Goal: Book appointment/travel/reservation

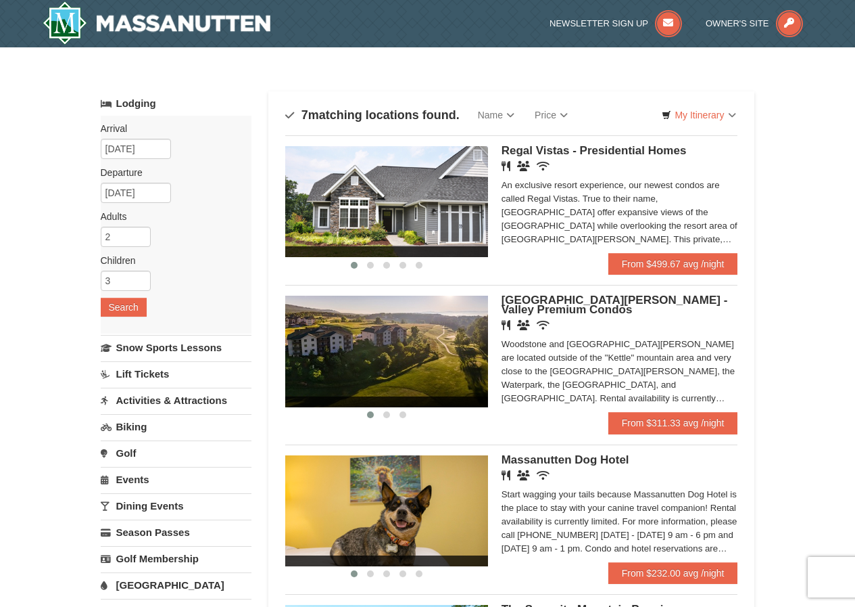
click at [580, 156] on span "Regal Vistas - Presidential Homes" at bounding box center [594, 150] width 185 height 13
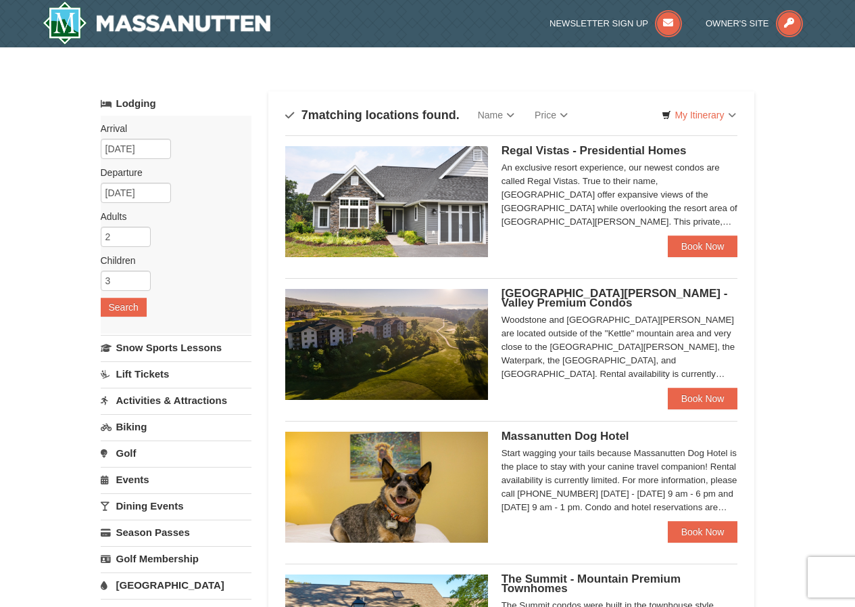
click at [607, 294] on span "Woodstone Meadows - Valley Premium Condos" at bounding box center [615, 298] width 227 height 22
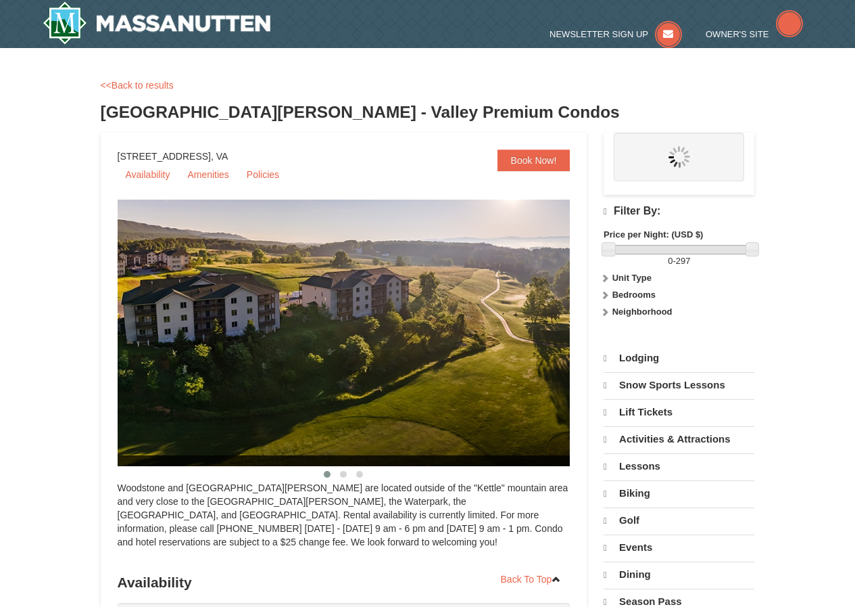
select select "10"
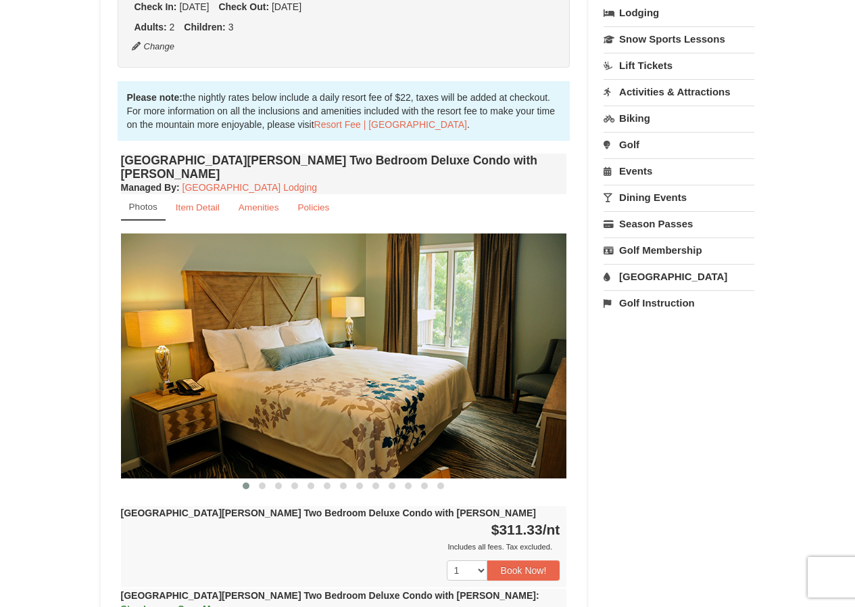
scroll to position [338, 0]
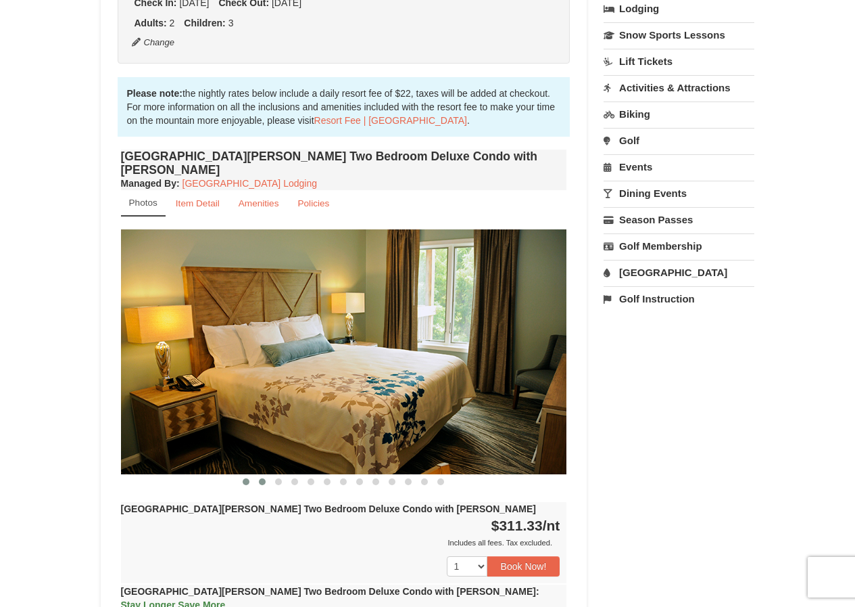
click at [264, 478] on span at bounding box center [262, 481] width 7 height 7
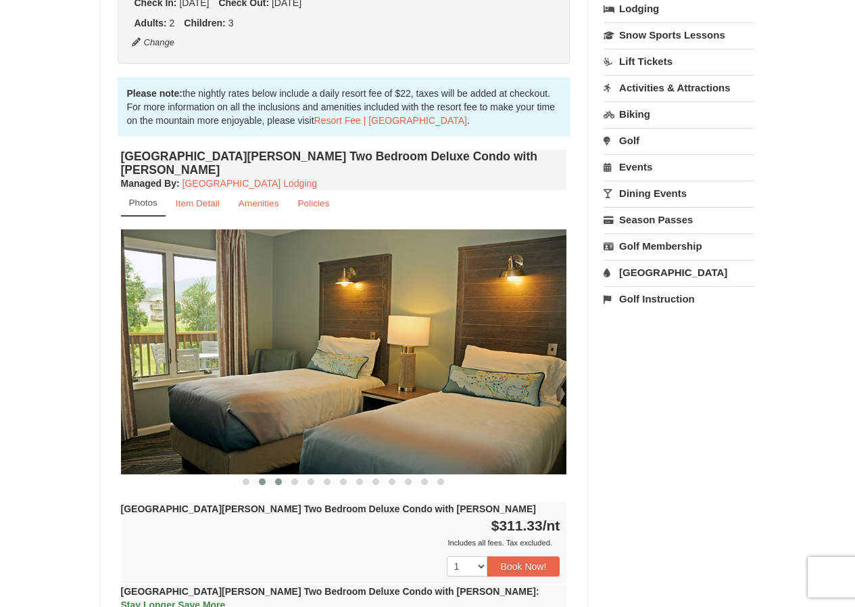
click at [280, 478] on span at bounding box center [278, 481] width 7 height 7
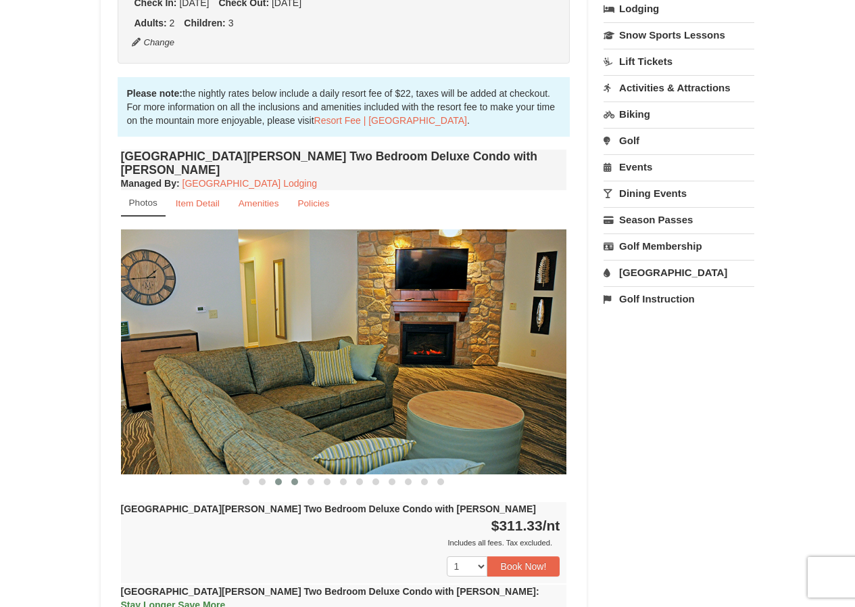
click at [293, 478] on span at bounding box center [294, 481] width 7 height 7
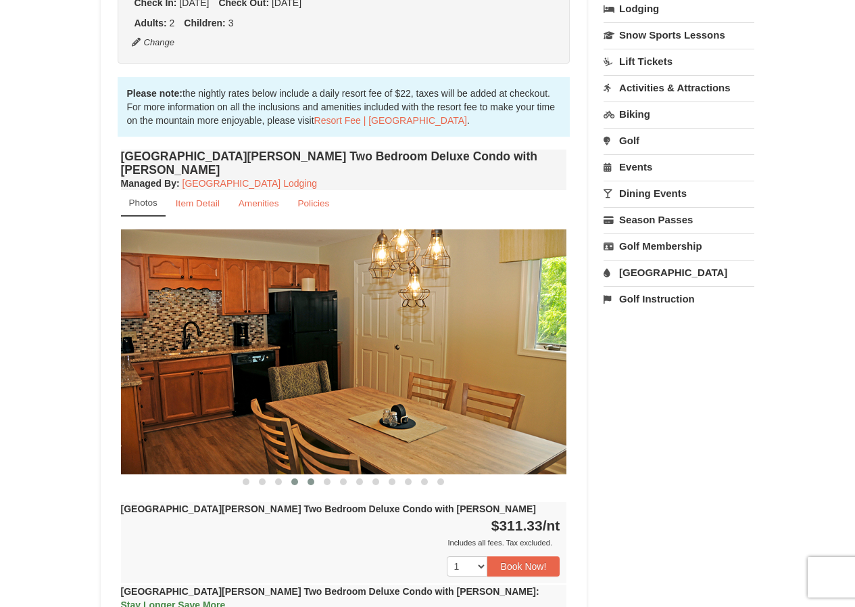
click at [310, 478] on span at bounding box center [311, 481] width 7 height 7
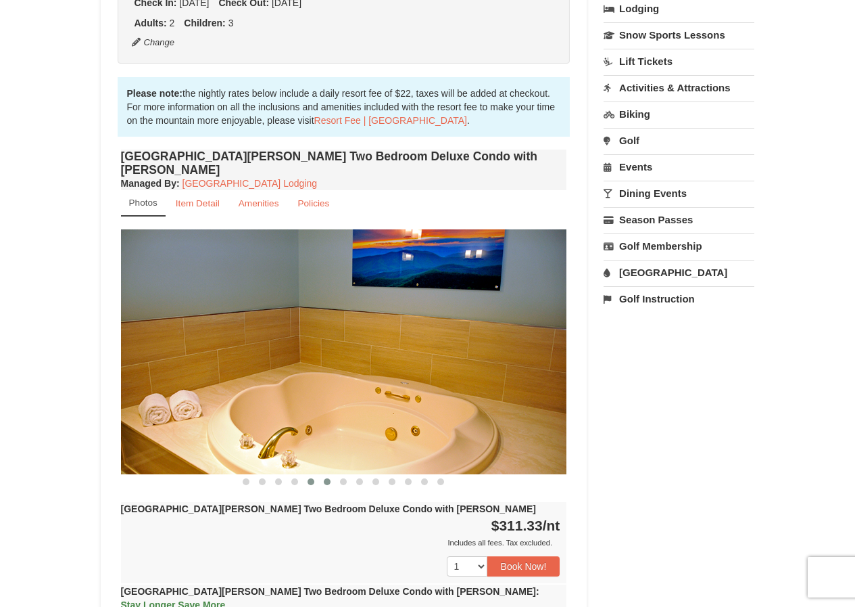
click at [329, 478] on span at bounding box center [327, 481] width 7 height 7
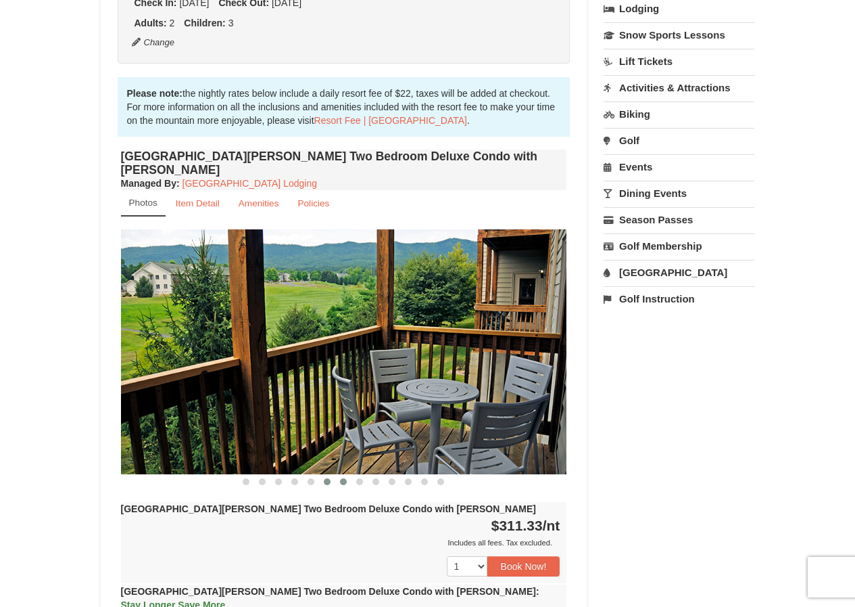
click at [346, 475] on button at bounding box center [343, 482] width 16 height 14
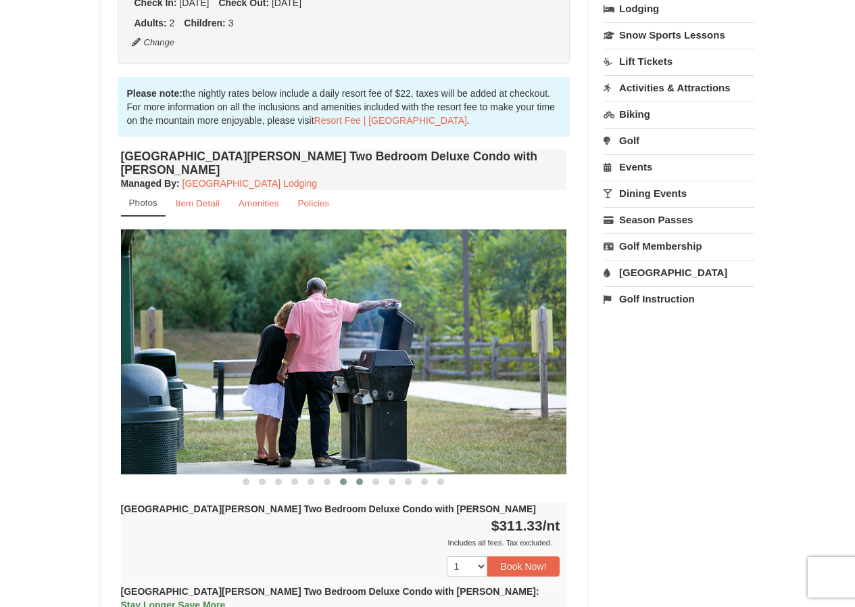
click at [360, 478] on span at bounding box center [359, 481] width 7 height 7
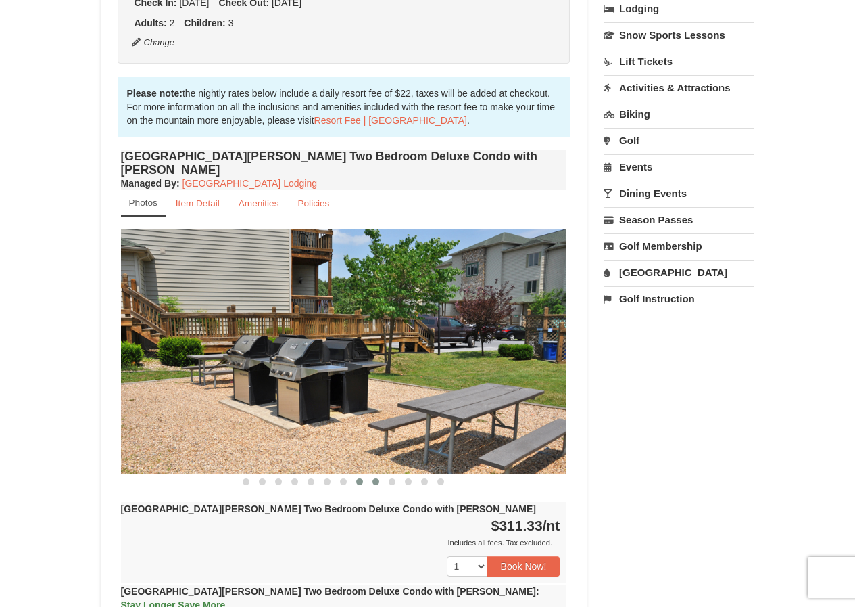
click at [379, 478] on span at bounding box center [376, 481] width 7 height 7
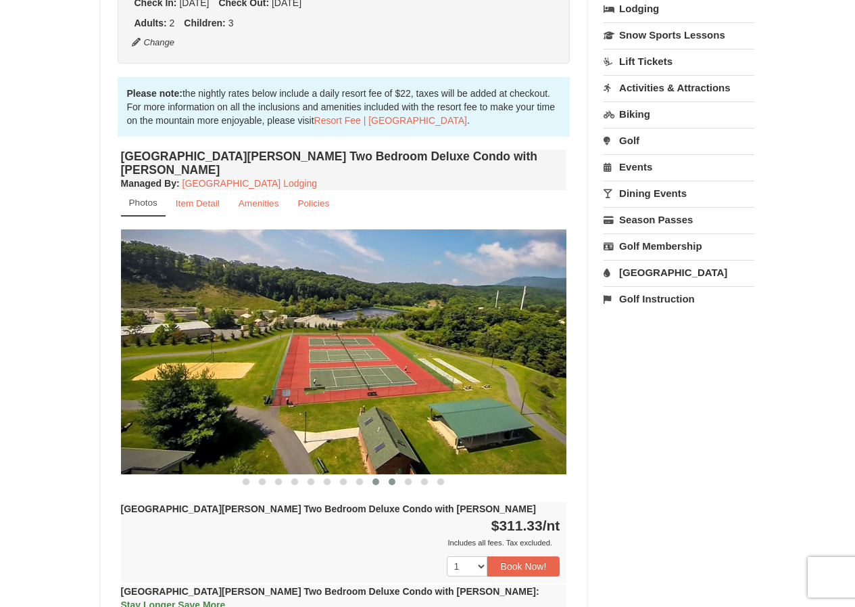
click at [392, 478] on span at bounding box center [392, 481] width 7 height 7
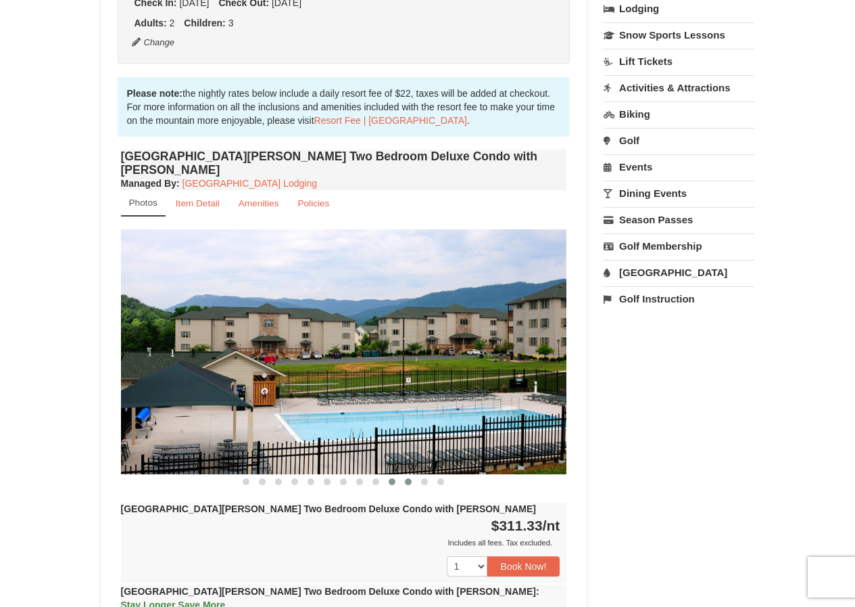
click at [407, 478] on span at bounding box center [408, 481] width 7 height 7
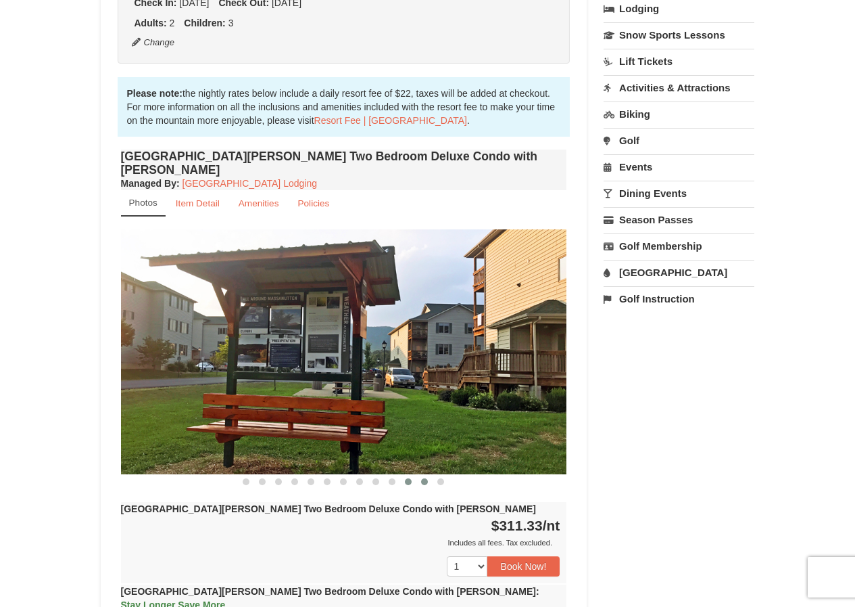
click at [422, 478] on span at bounding box center [424, 481] width 7 height 7
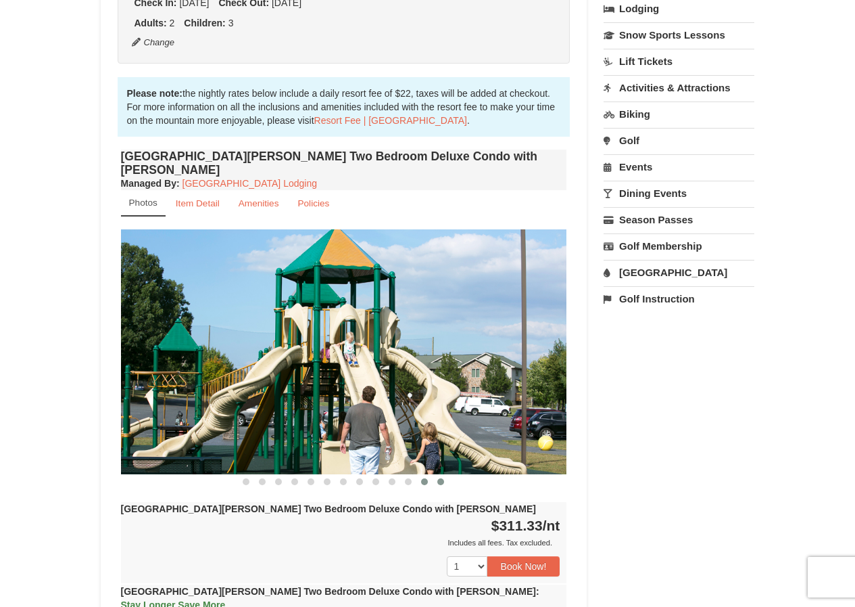
click at [442, 475] on button at bounding box center [441, 482] width 16 height 14
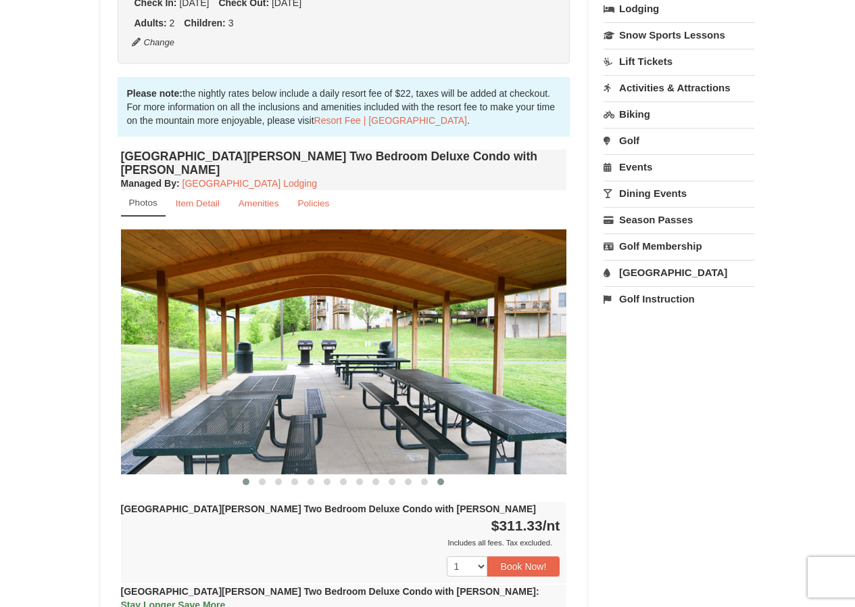
click at [249, 478] on span at bounding box center [246, 481] width 7 height 7
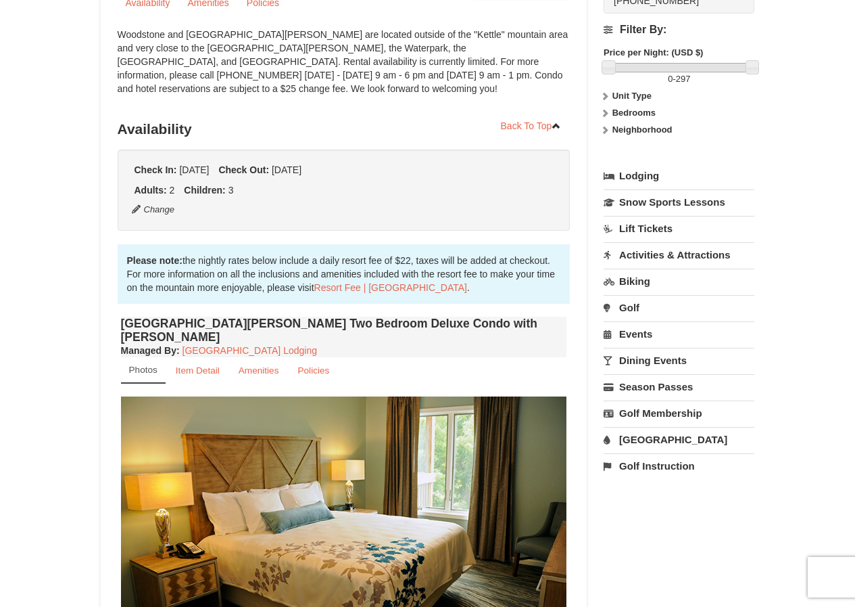
scroll to position [0, 0]
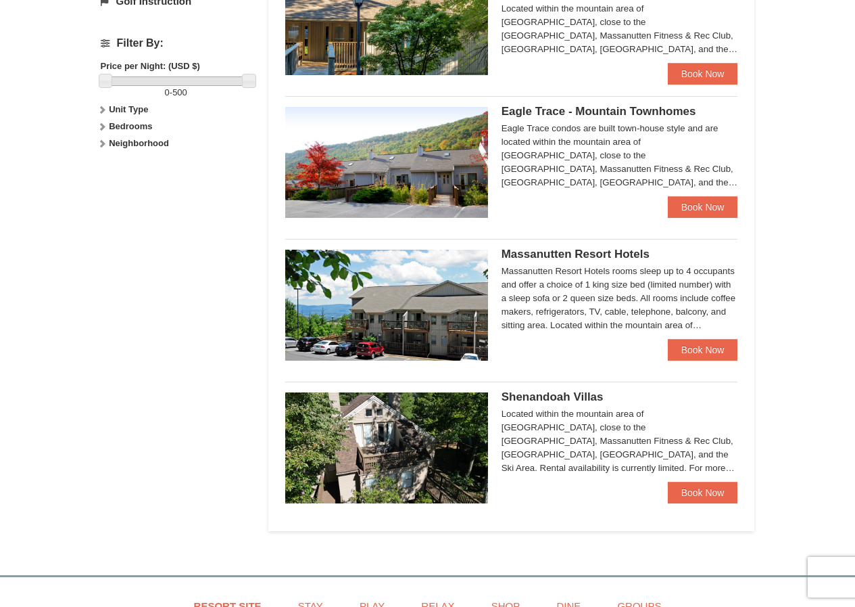
scroll to position [676, 0]
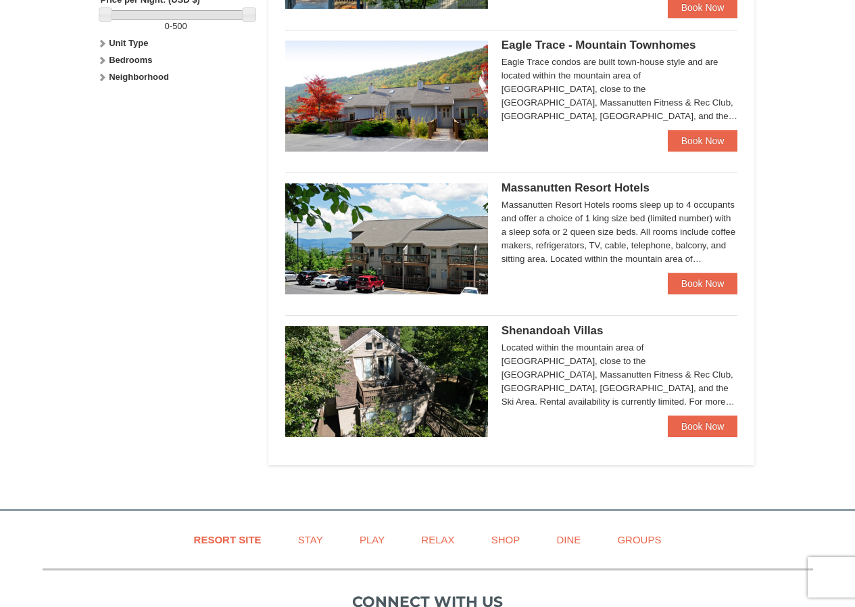
click at [424, 408] on img at bounding box center [386, 381] width 203 height 111
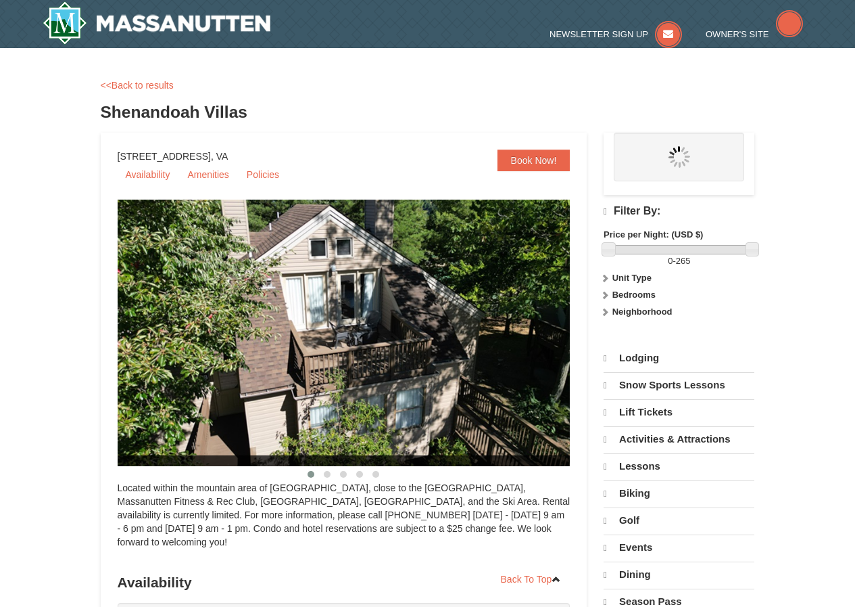
select select "10"
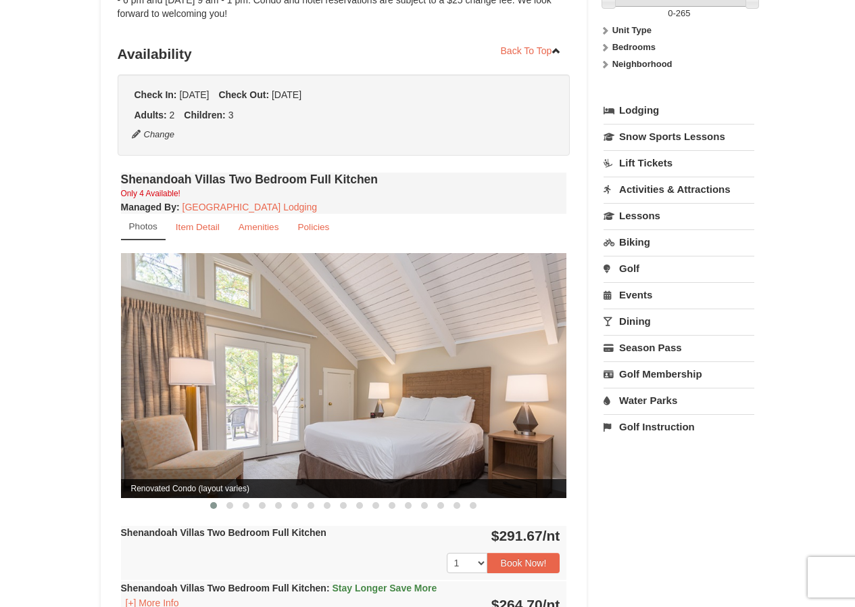
scroll to position [270, 0]
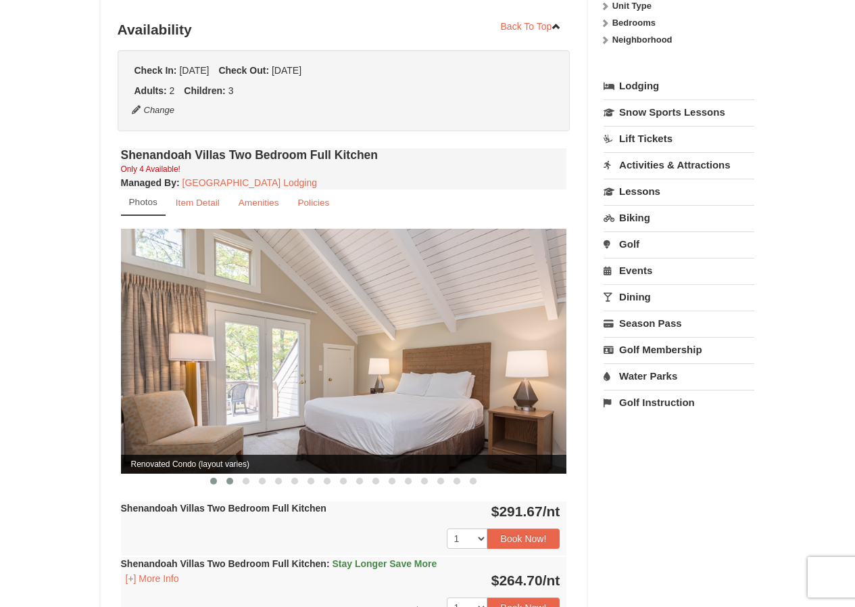
click at [227, 477] on span at bounding box center [230, 480] width 7 height 7
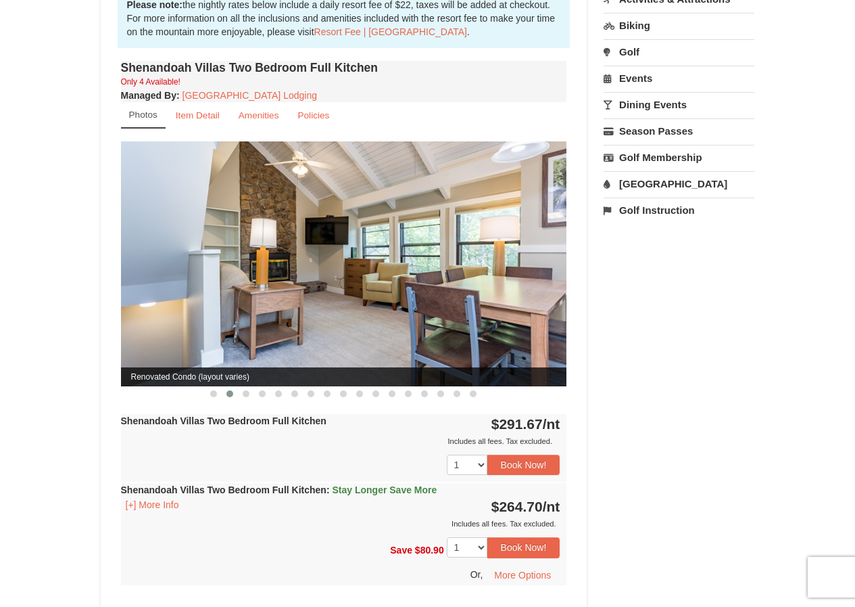
scroll to position [473, 0]
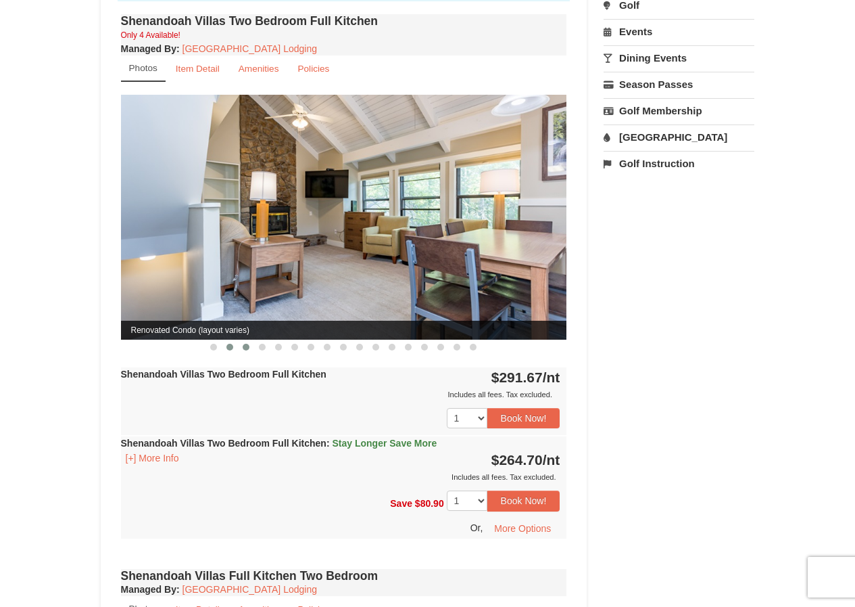
click at [245, 344] on span at bounding box center [246, 347] width 7 height 7
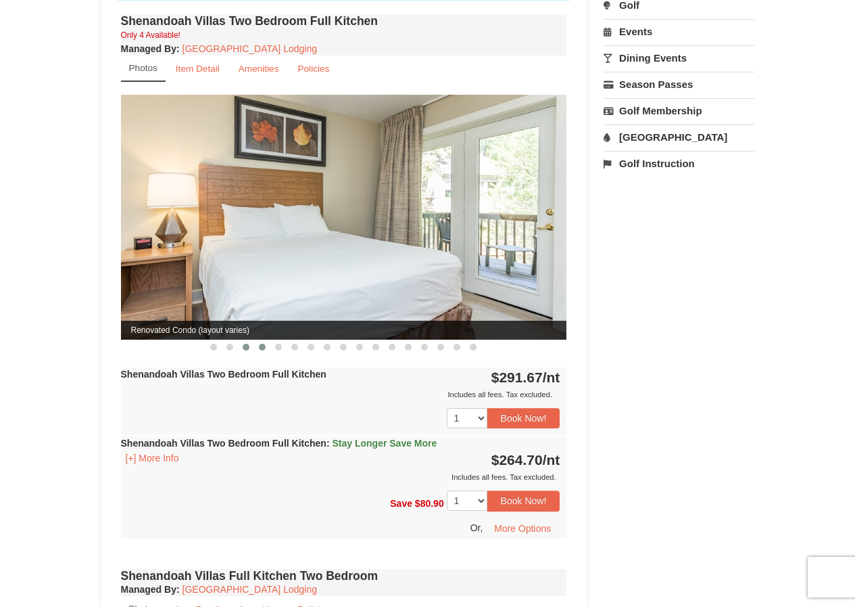
click at [263, 344] on span at bounding box center [262, 347] width 7 height 7
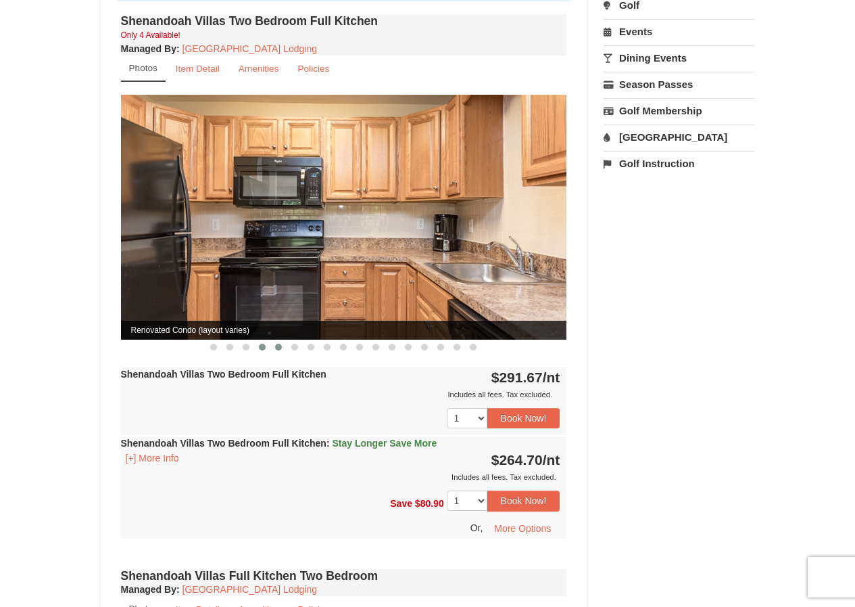
click at [277, 344] on span at bounding box center [278, 347] width 7 height 7
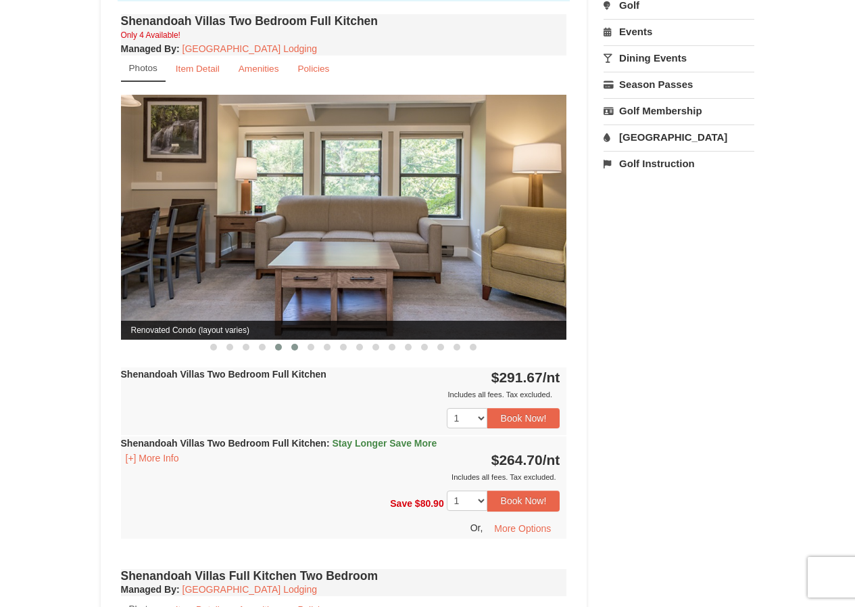
click at [295, 344] on span at bounding box center [294, 347] width 7 height 7
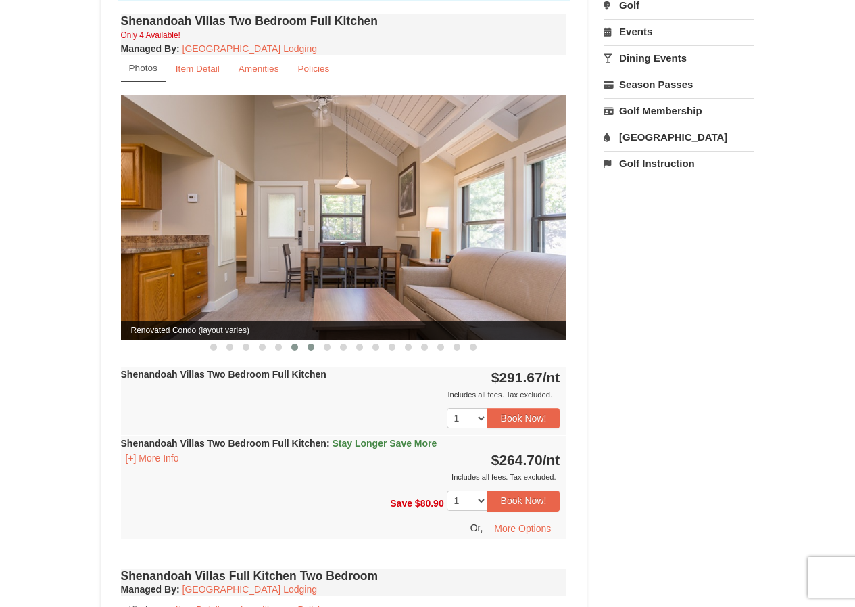
click at [310, 340] on button at bounding box center [311, 347] width 16 height 14
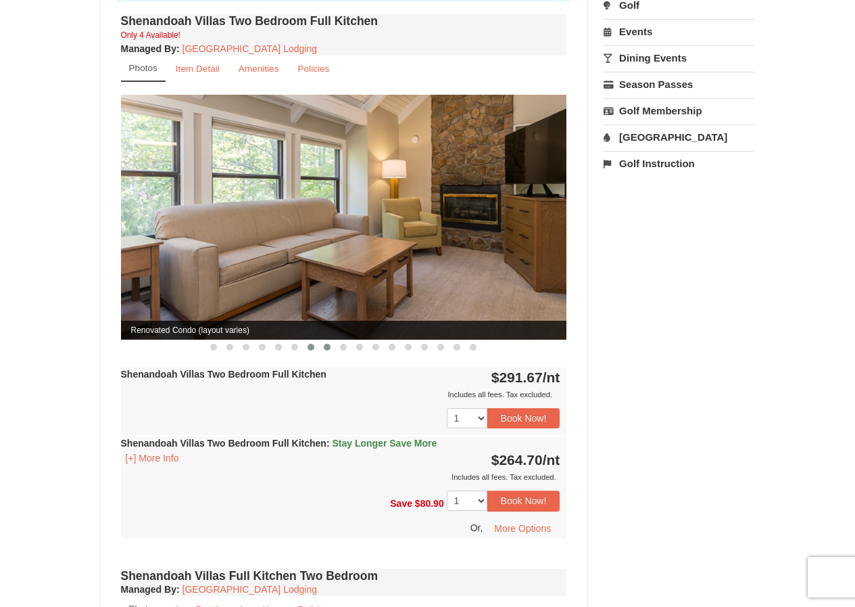
click at [328, 344] on span at bounding box center [327, 347] width 7 height 7
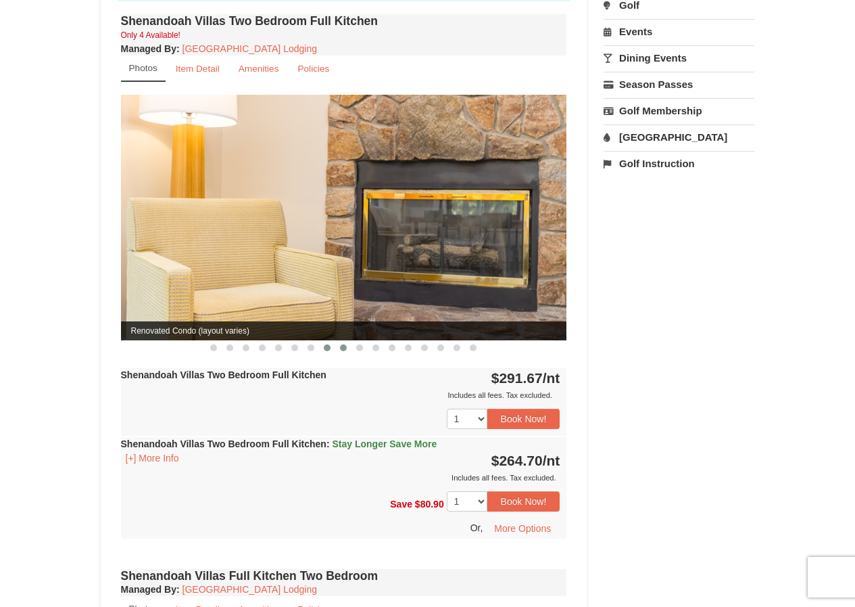
click at [346, 344] on span at bounding box center [343, 347] width 7 height 7
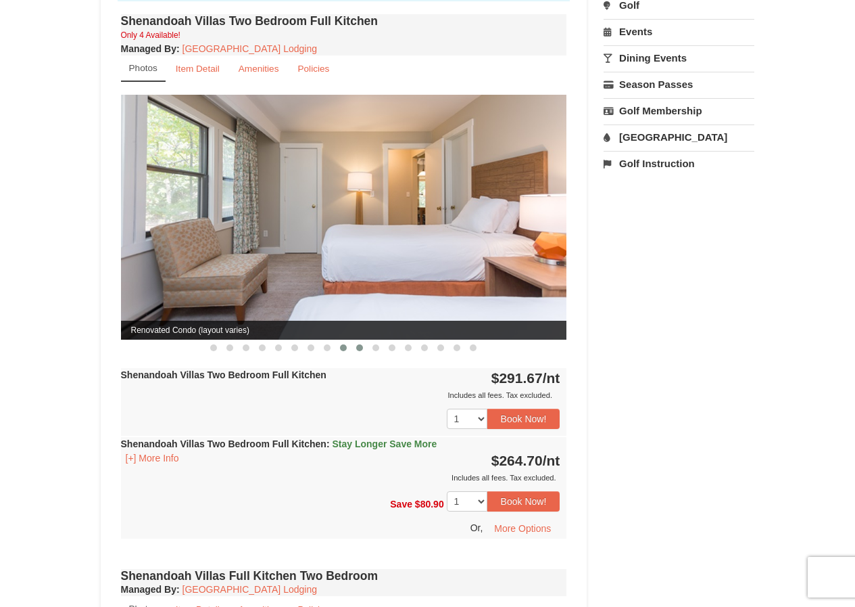
click at [360, 344] on span at bounding box center [359, 347] width 7 height 7
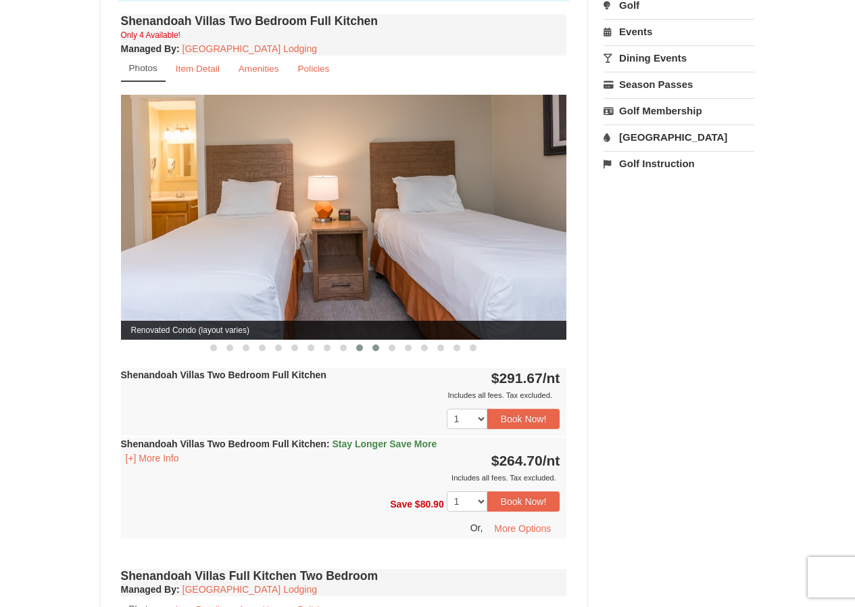
click at [378, 344] on span at bounding box center [376, 347] width 7 height 7
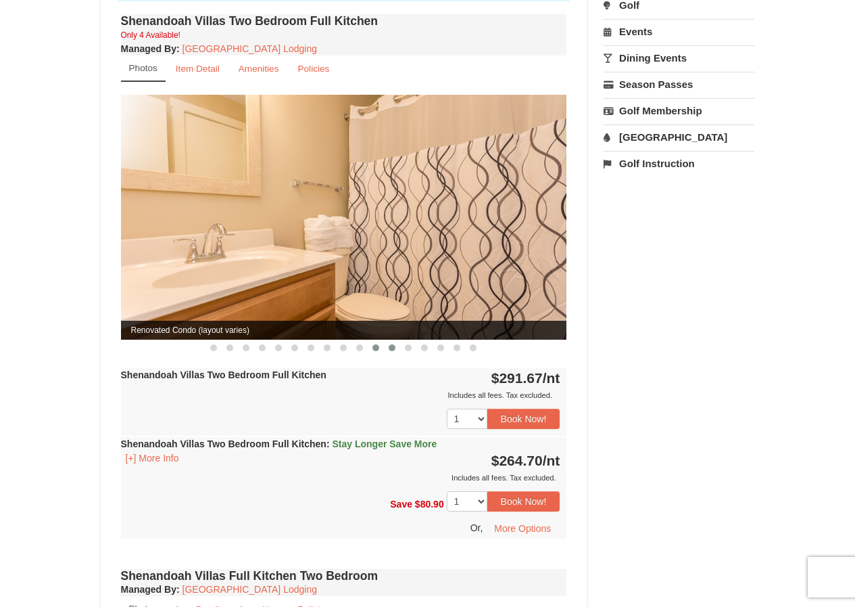
click at [392, 344] on span at bounding box center [392, 347] width 7 height 7
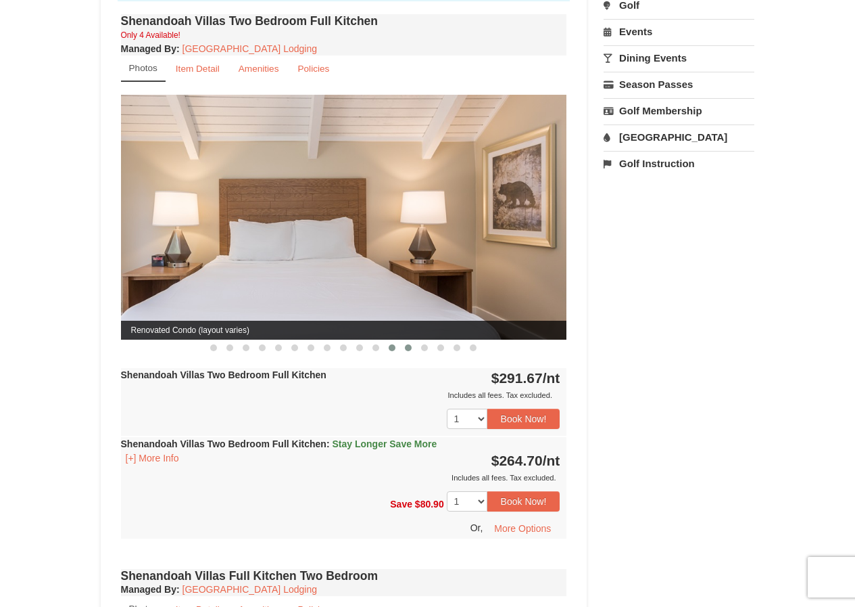
click at [411, 344] on span at bounding box center [408, 347] width 7 height 7
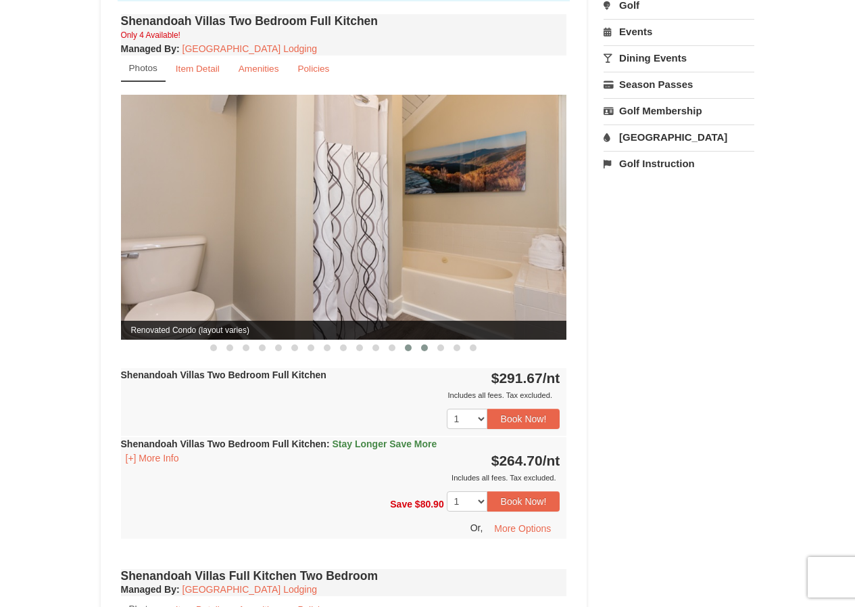
click at [425, 344] on span at bounding box center [424, 347] width 7 height 7
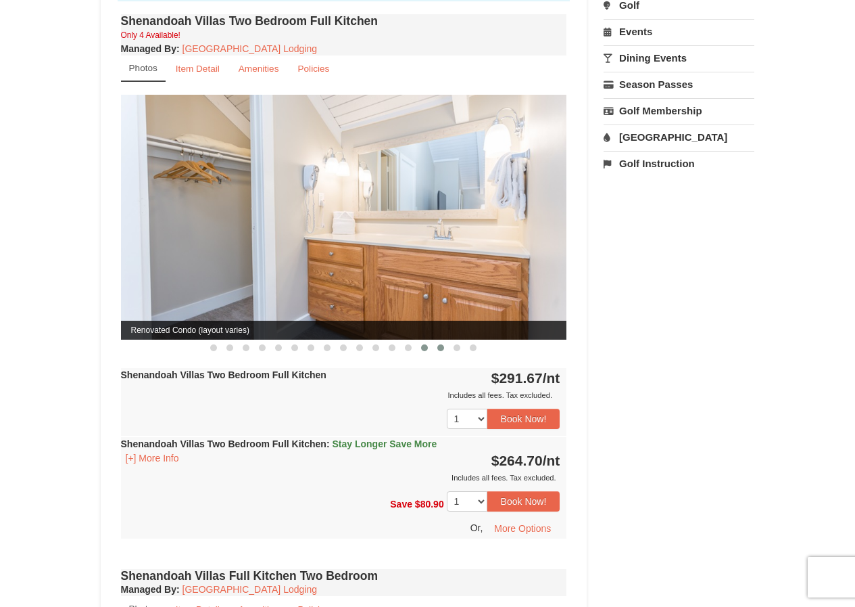
click at [442, 344] on span at bounding box center [440, 347] width 7 height 7
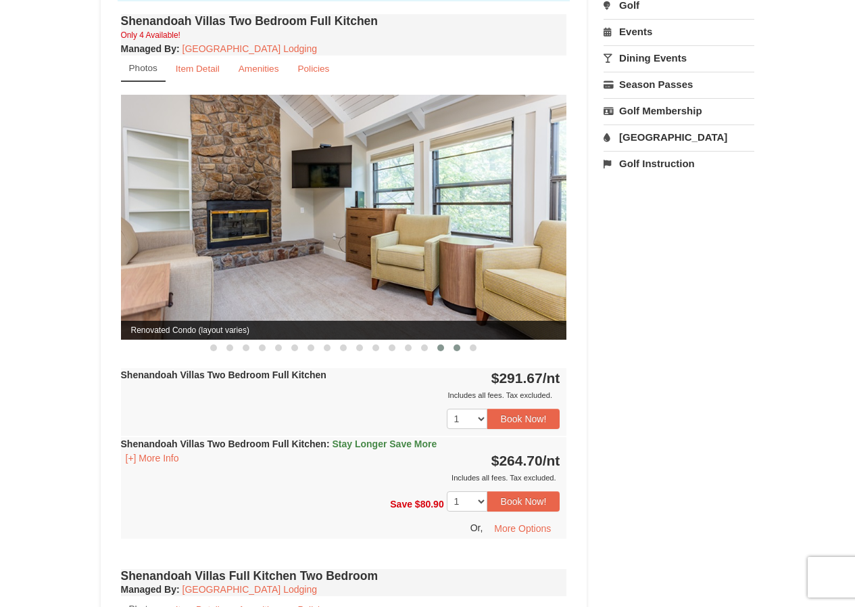
click at [457, 341] on button at bounding box center [457, 348] width 16 height 14
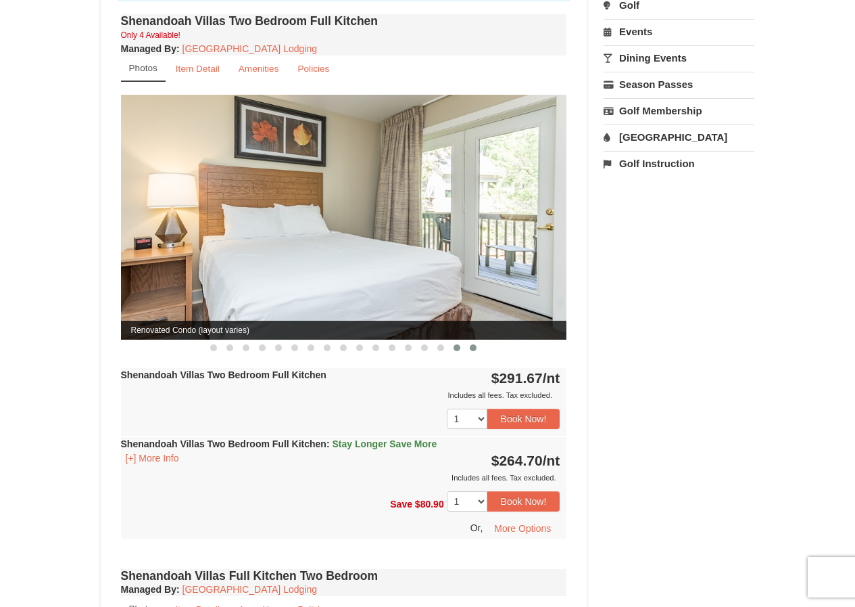
click at [473, 341] on button at bounding box center [473, 348] width 16 height 14
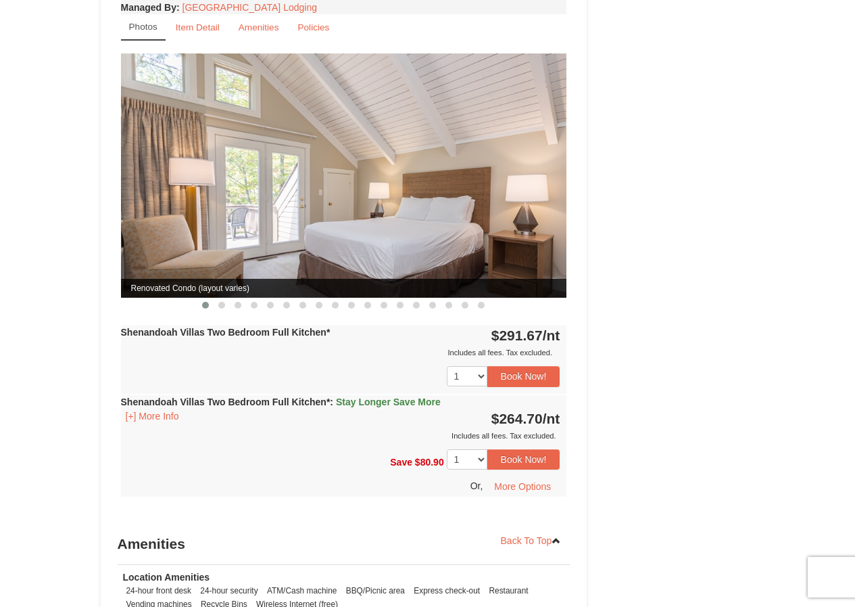
scroll to position [1555, 0]
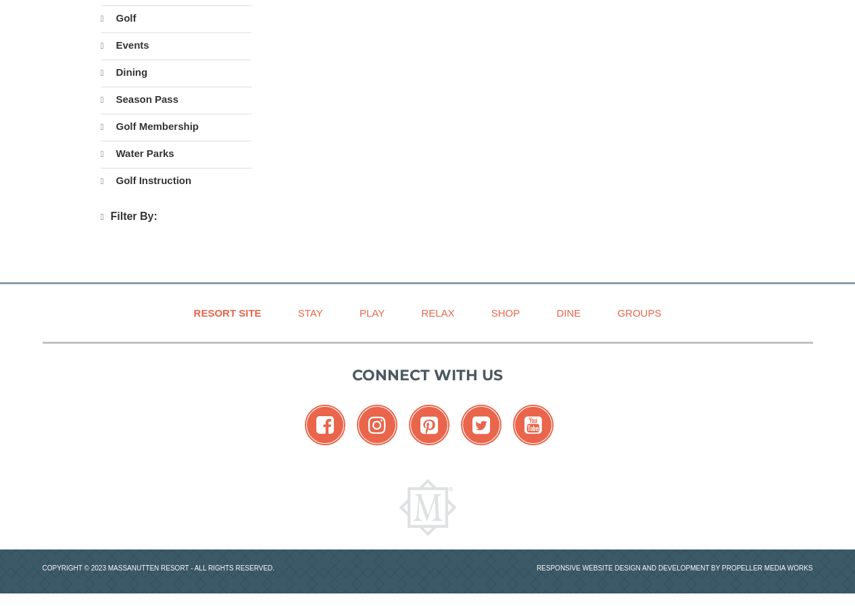
select select "10"
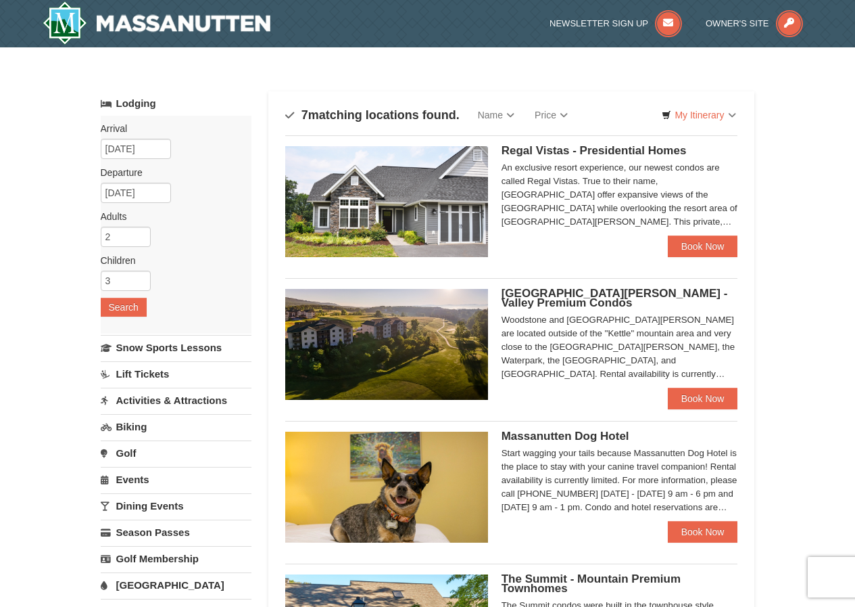
click at [469, 190] on img at bounding box center [386, 201] width 203 height 111
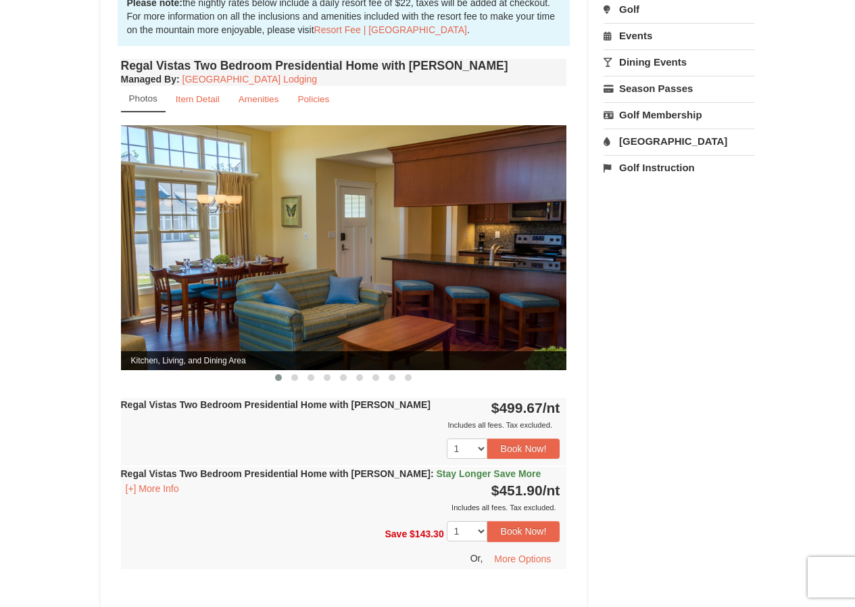
scroll to position [473, 0]
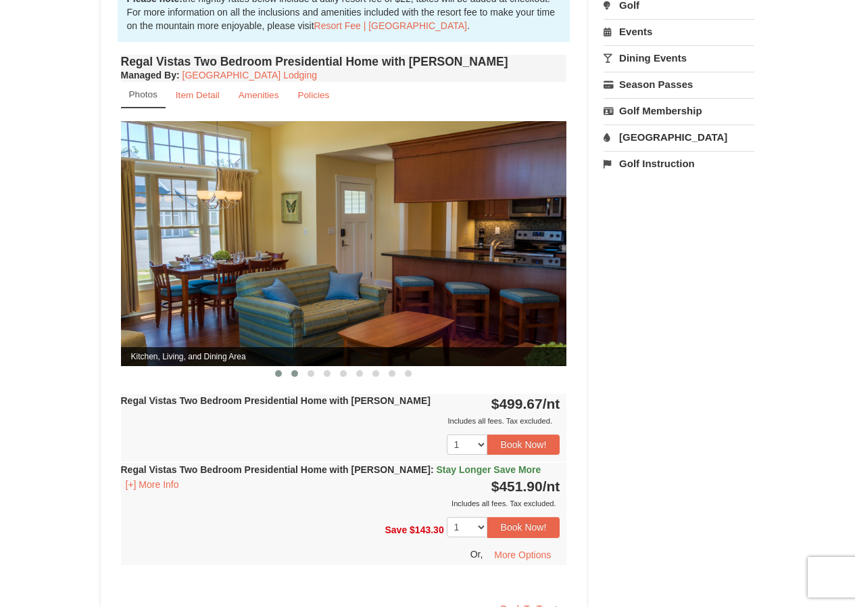
click at [297, 370] on span at bounding box center [294, 373] width 7 height 7
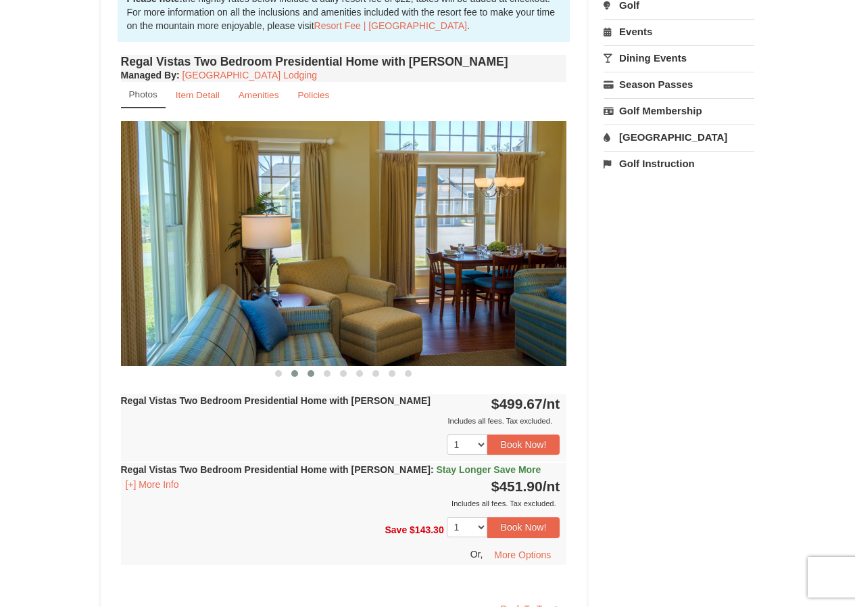
click at [311, 370] on span at bounding box center [311, 373] width 7 height 7
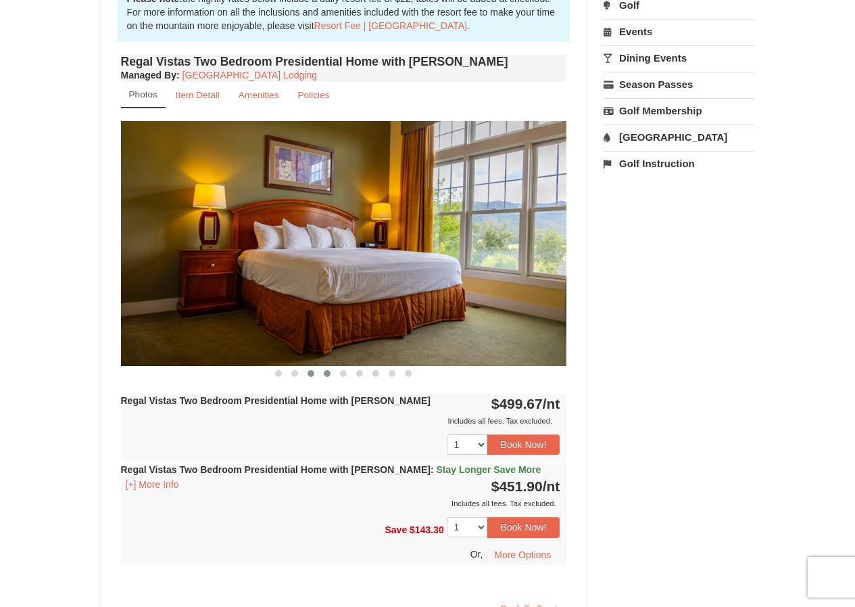
click at [326, 370] on span at bounding box center [327, 373] width 7 height 7
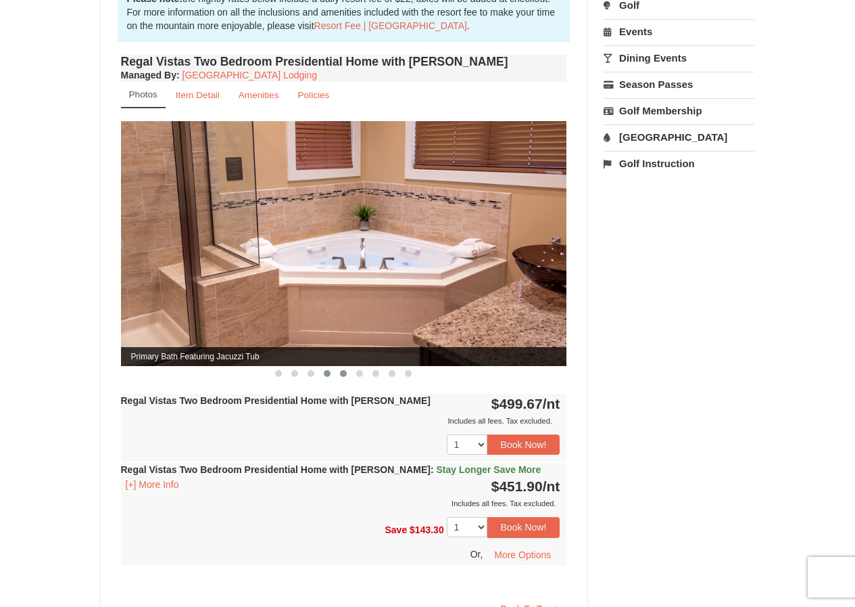
click at [343, 370] on span at bounding box center [343, 373] width 7 height 7
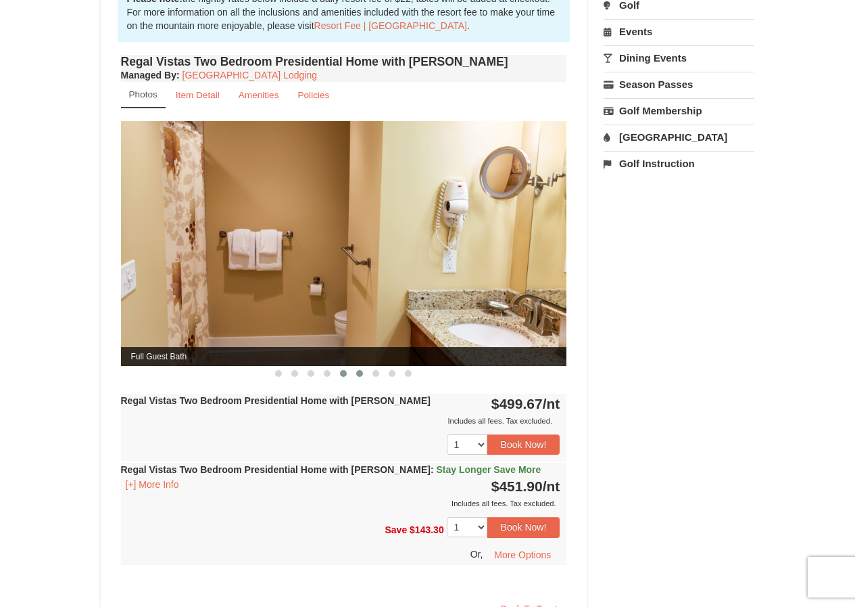
click at [360, 366] on button at bounding box center [360, 373] width 16 height 14
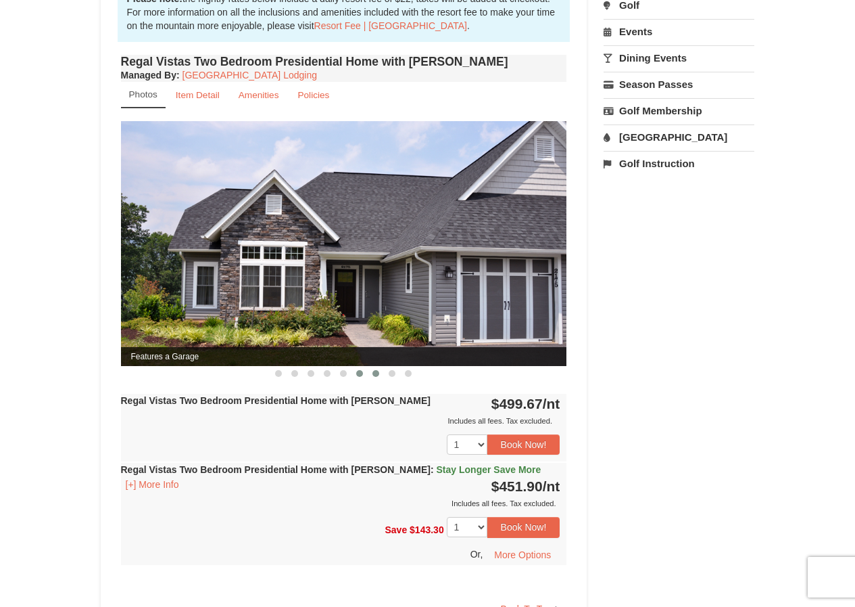
click at [375, 370] on span at bounding box center [376, 373] width 7 height 7
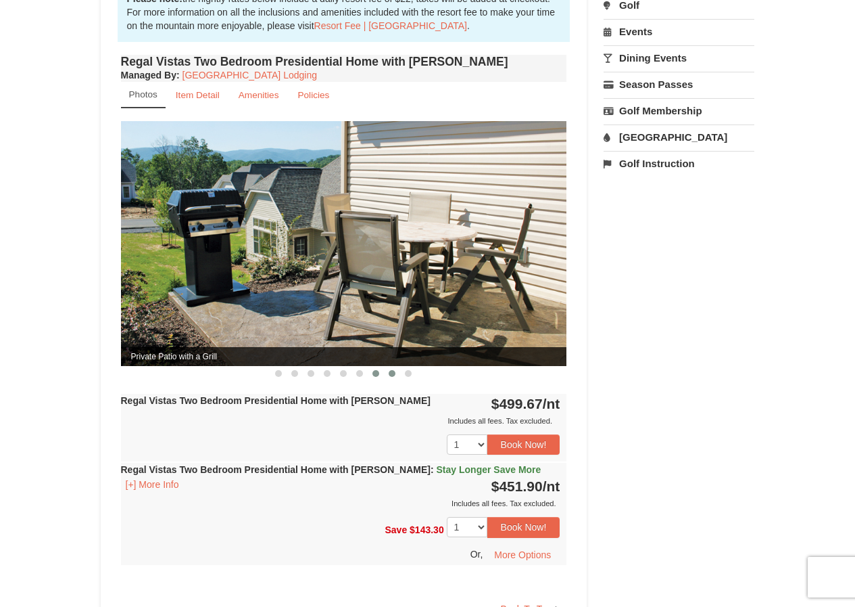
click at [391, 370] on span at bounding box center [392, 373] width 7 height 7
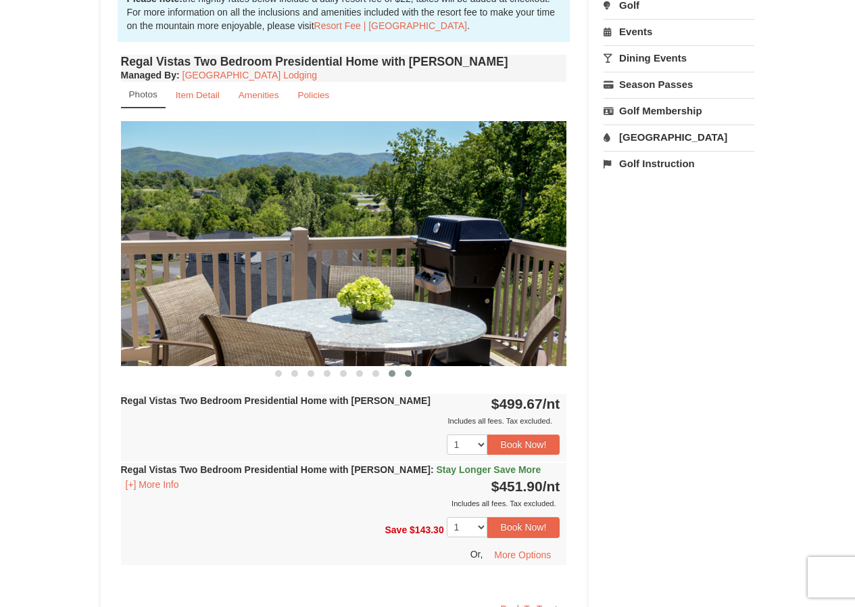
click at [408, 370] on span at bounding box center [408, 373] width 7 height 7
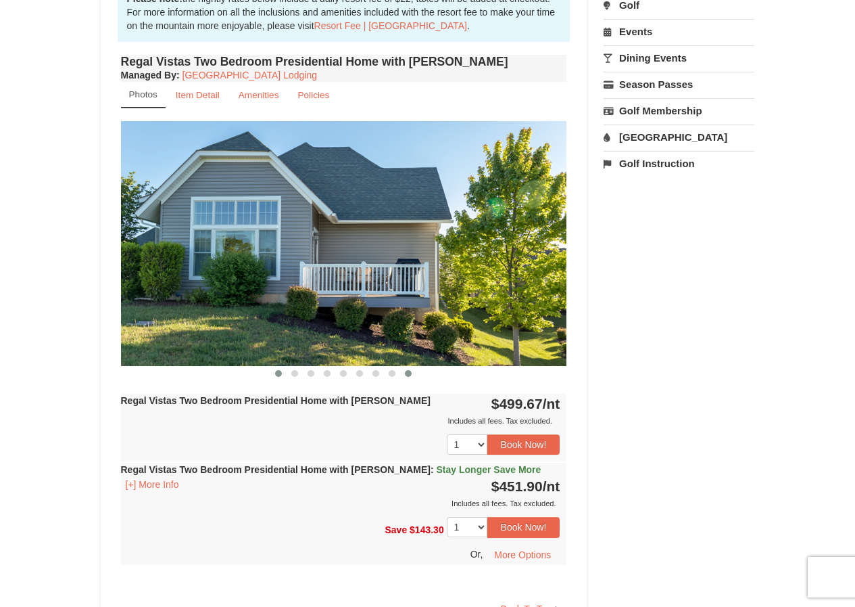
click at [279, 370] on span at bounding box center [278, 373] width 7 height 7
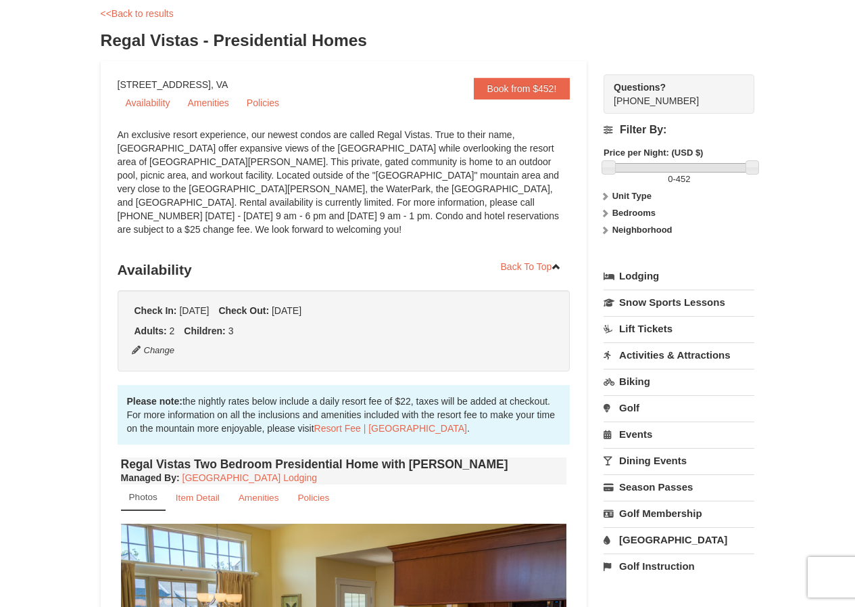
scroll to position [203, 0]
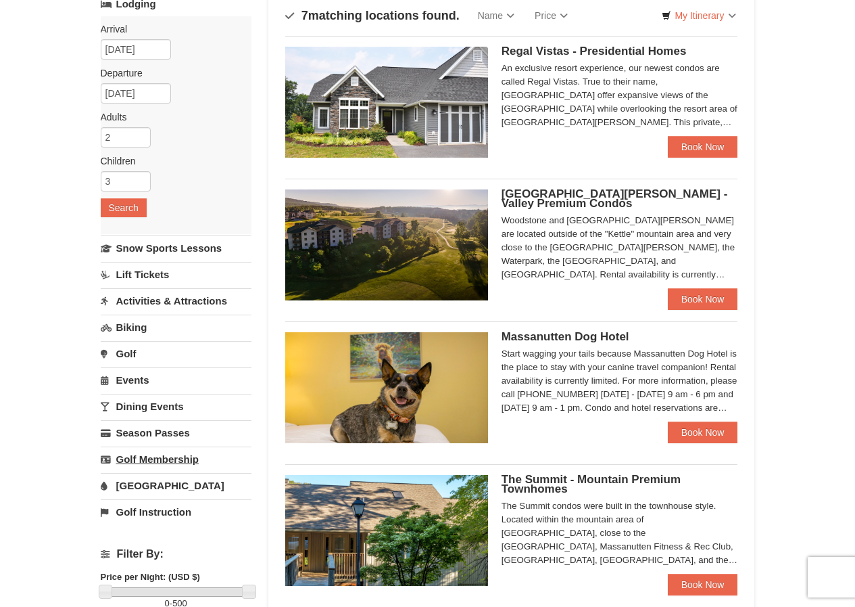
scroll to position [135, 0]
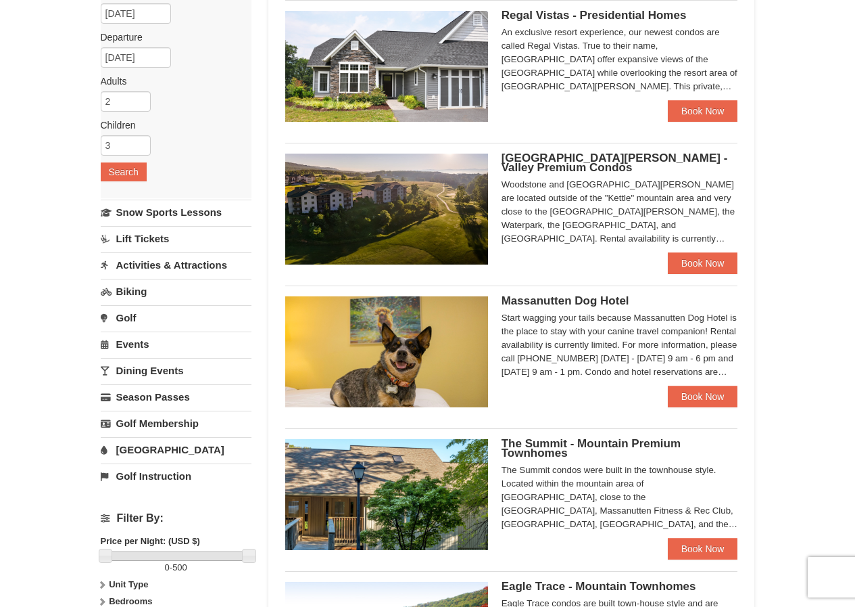
click at [160, 448] on link "[GEOGRAPHIC_DATA]" at bounding box center [176, 449] width 151 height 25
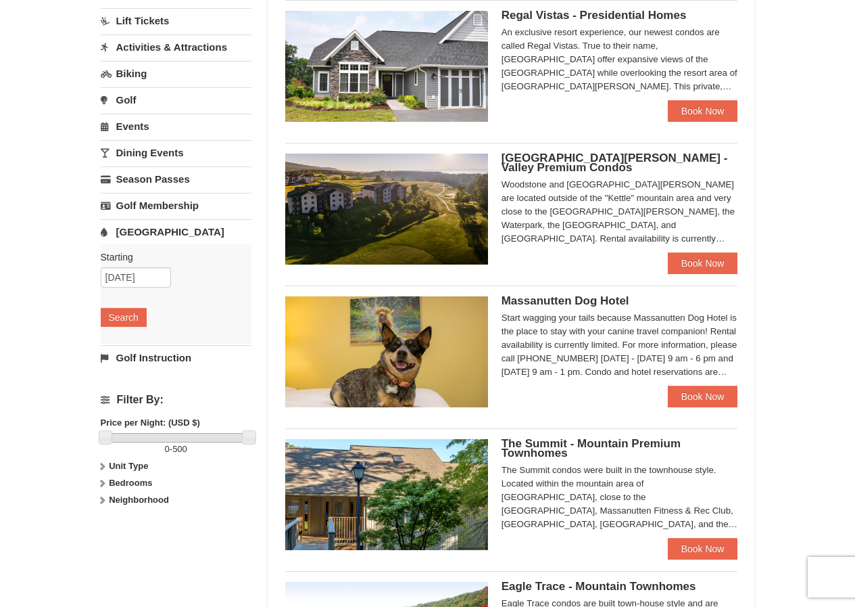
click at [147, 228] on link "[GEOGRAPHIC_DATA]" at bounding box center [176, 231] width 151 height 25
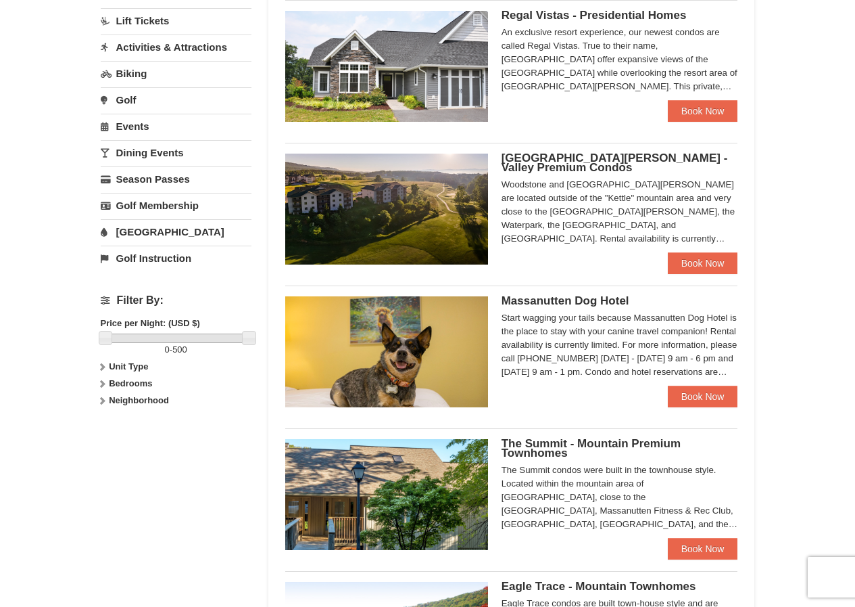
click at [147, 228] on link "[GEOGRAPHIC_DATA]" at bounding box center [176, 231] width 151 height 25
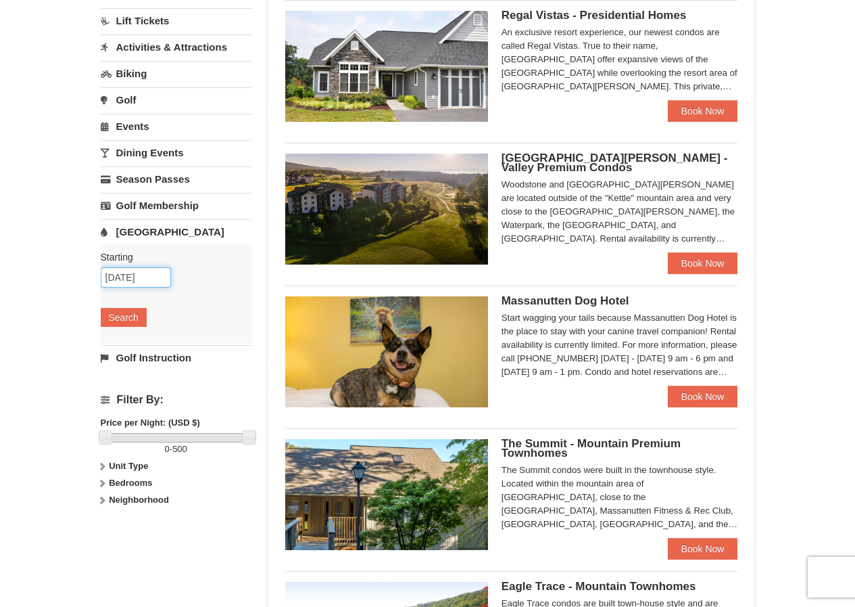
click at [145, 275] on input "10/17/2025" at bounding box center [136, 277] width 70 height 20
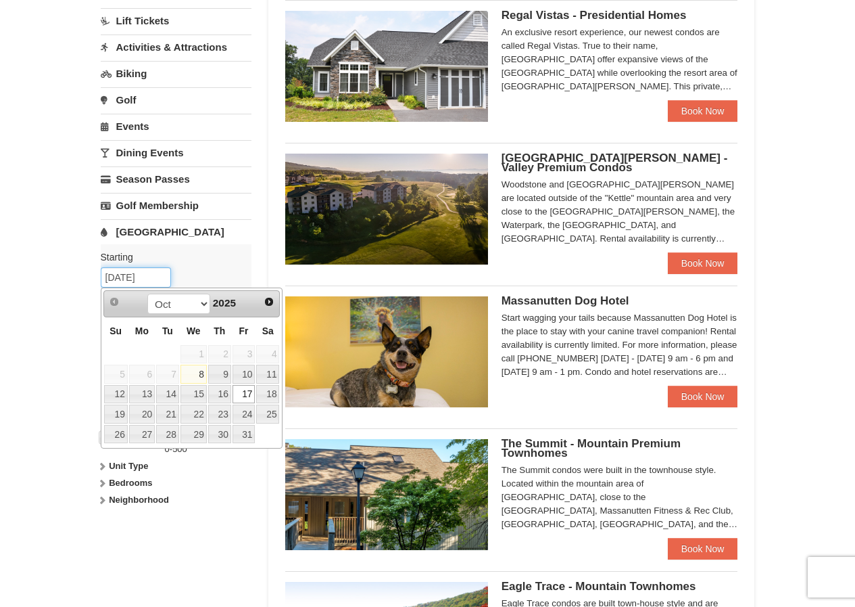
click at [145, 275] on input "10/17/2025" at bounding box center [136, 277] width 70 height 20
click at [247, 281] on div "Starting Please format dates MM/DD/YYYY Please format dates MM/DD/YYYY 10/17/20…" at bounding box center [176, 293] width 151 height 99
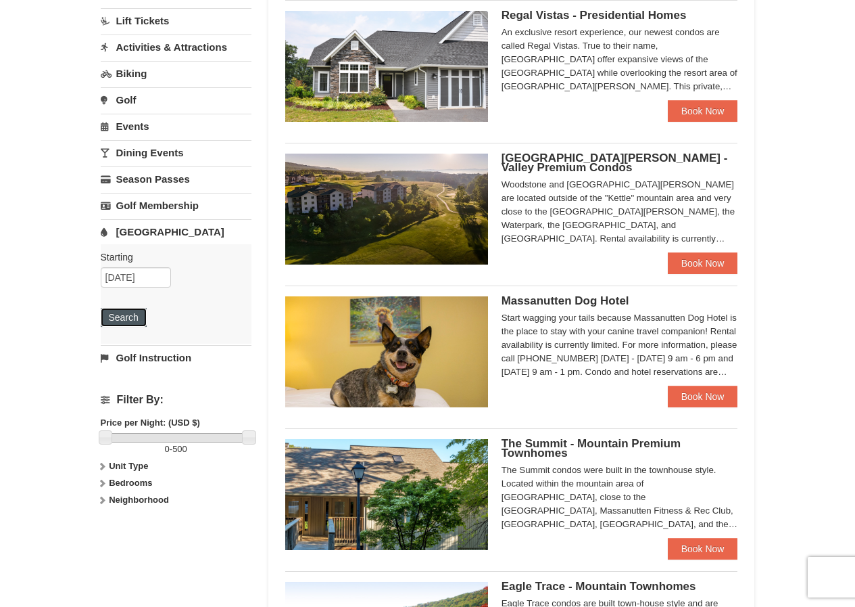
click at [129, 315] on button "Search" at bounding box center [124, 317] width 46 height 19
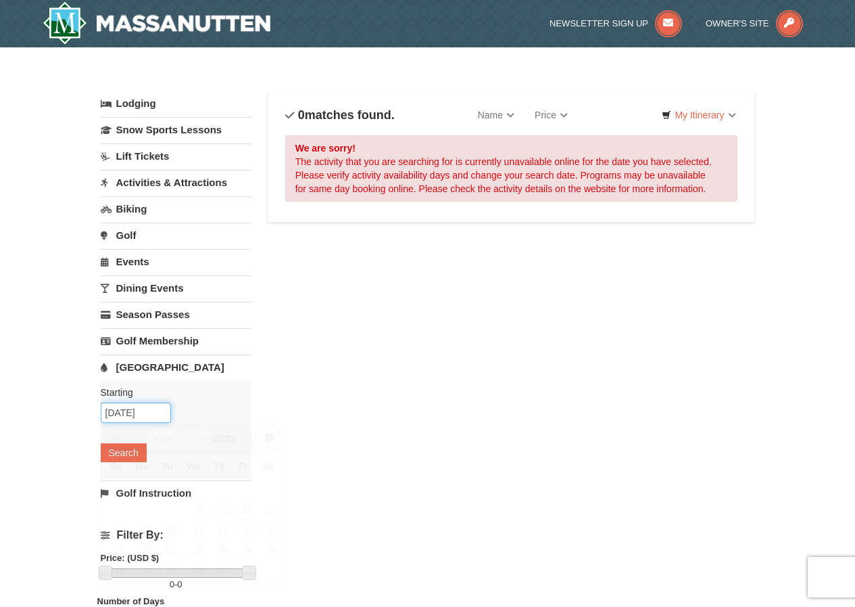
click at [145, 417] on input "[DATE]" at bounding box center [136, 412] width 70 height 20
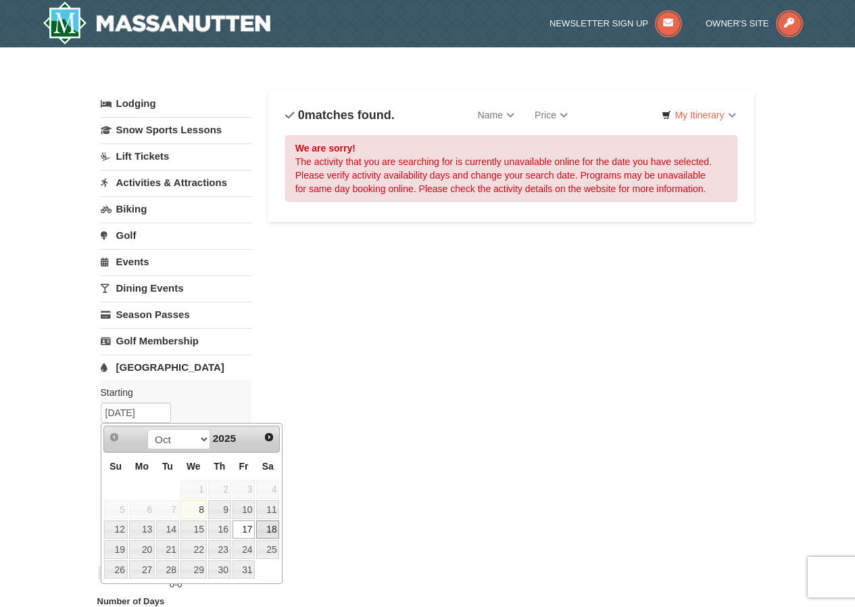
click at [267, 524] on link "18" at bounding box center [267, 529] width 23 height 19
type input "10/18/2025"
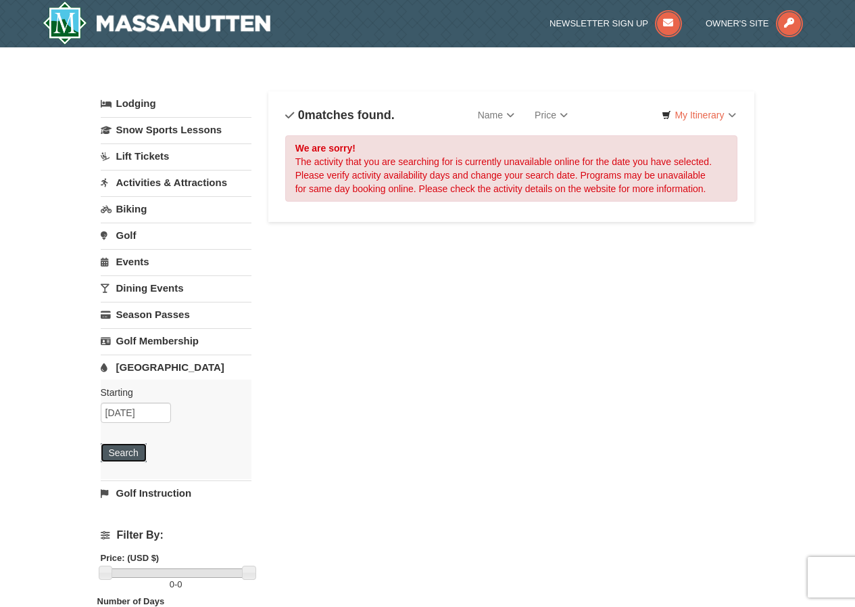
click at [124, 453] on button "Search" at bounding box center [124, 452] width 46 height 19
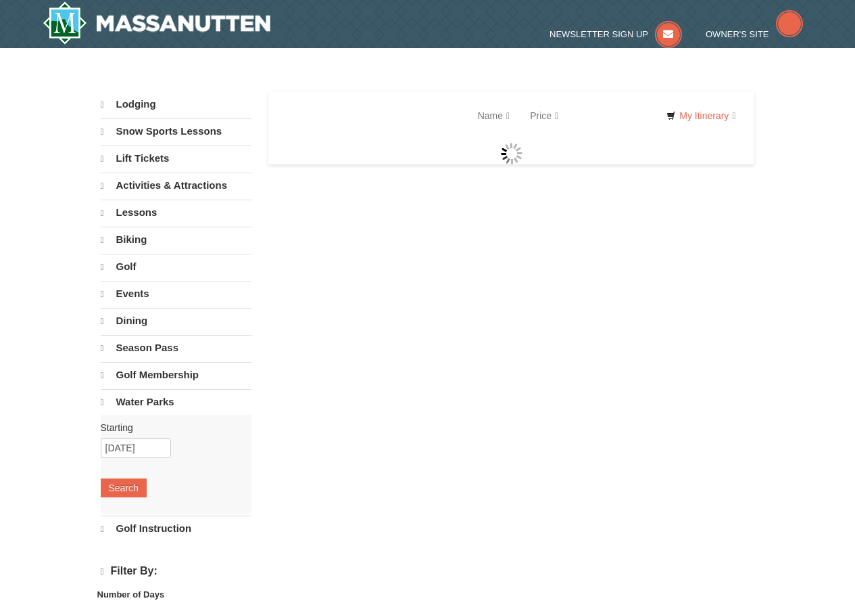
select select "10"
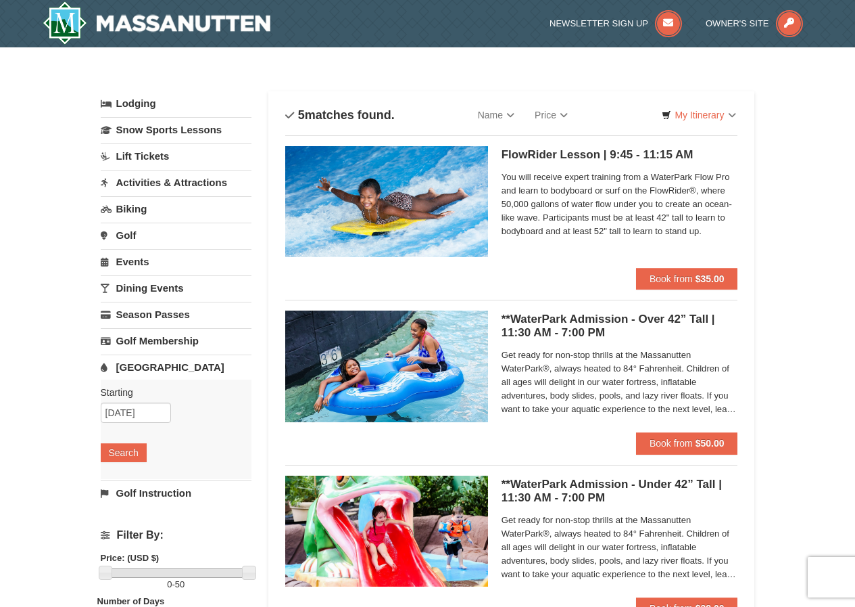
click at [400, 365] on img at bounding box center [386, 365] width 203 height 111
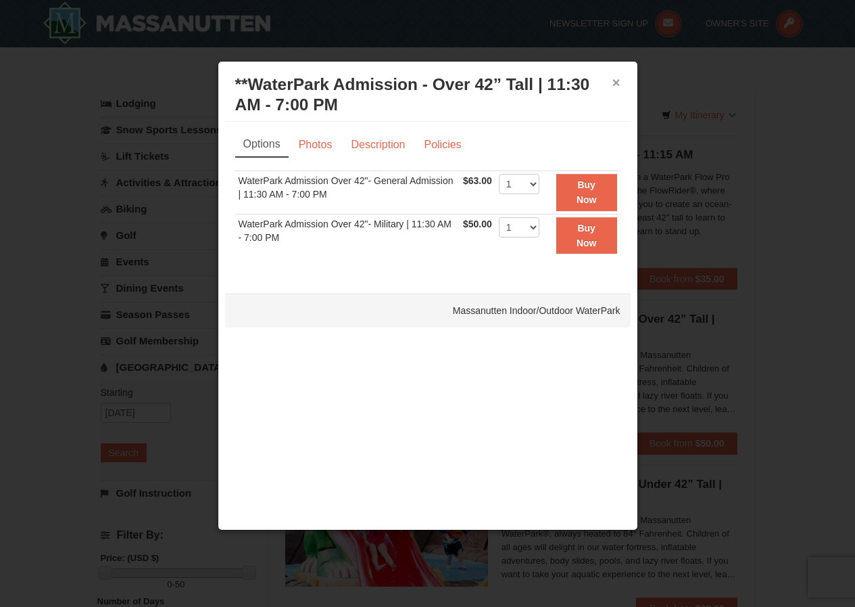
click at [617, 81] on button "×" at bounding box center [617, 83] width 8 height 14
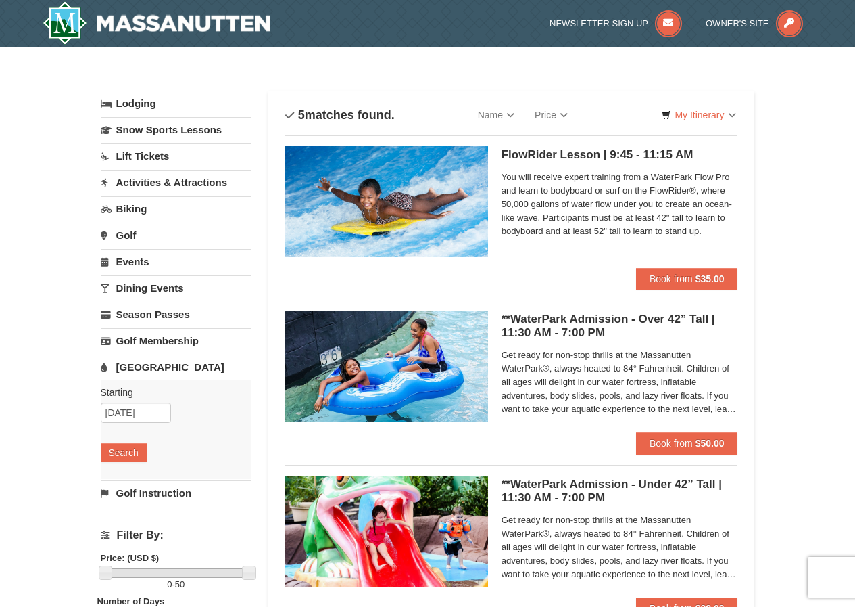
click at [179, 184] on link "Activities & Attractions" at bounding box center [176, 182] width 151 height 25
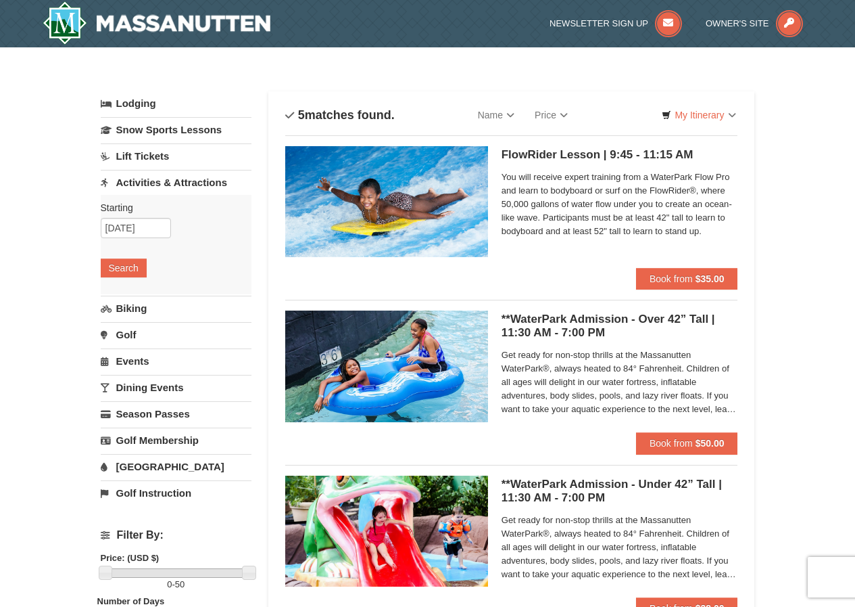
click at [181, 183] on link "Activities & Attractions" at bounding box center [176, 182] width 151 height 25
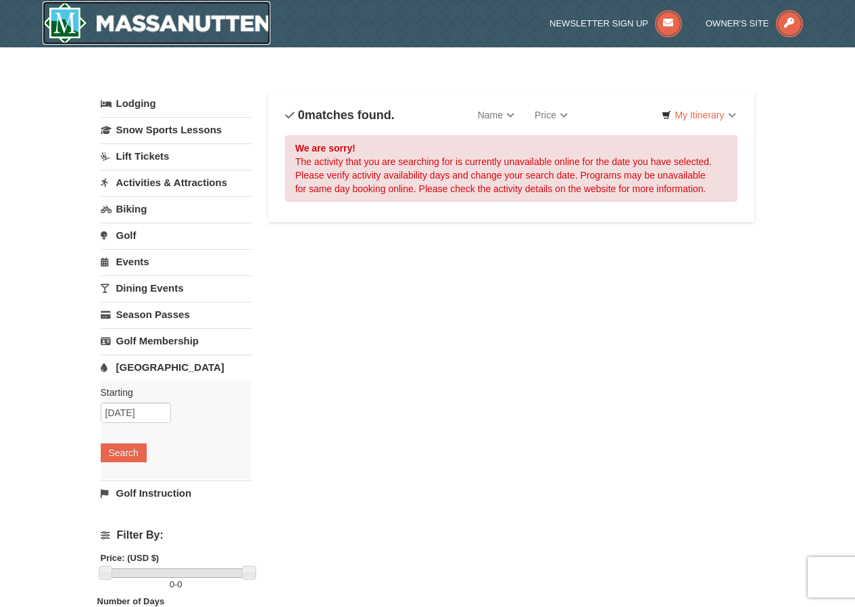
click at [121, 24] on img at bounding box center [157, 22] width 229 height 43
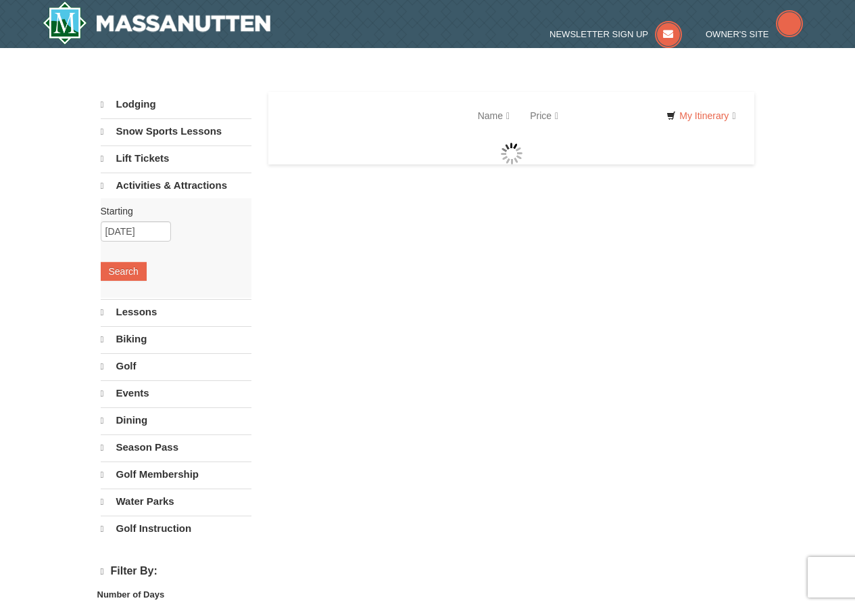
select select "10"
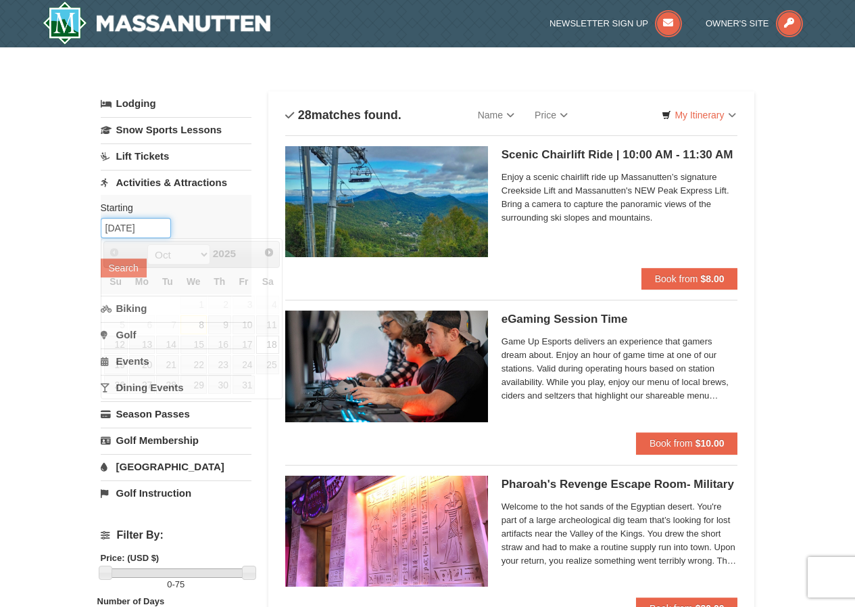
click at [148, 227] on input "[DATE]" at bounding box center [136, 228] width 70 height 20
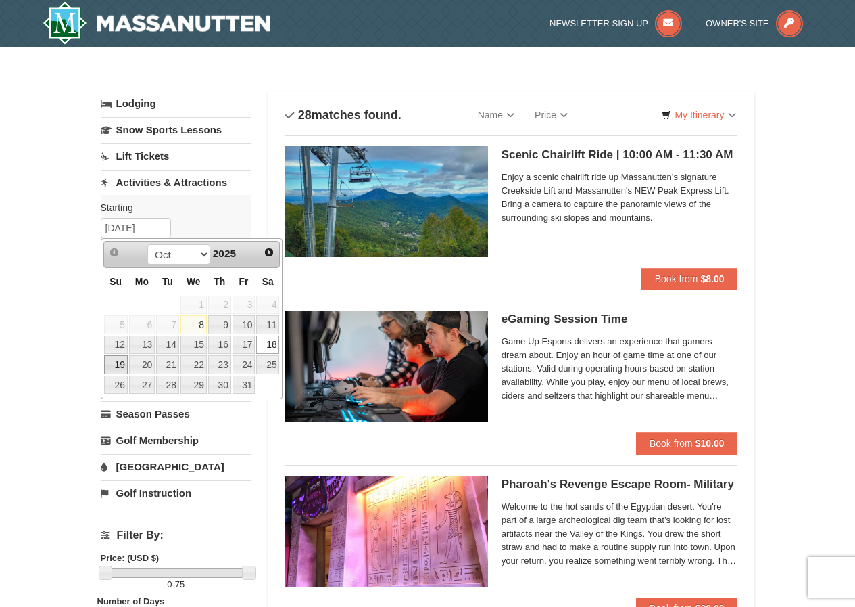
click at [114, 366] on link "19" at bounding box center [116, 364] width 24 height 19
type input "[DATE]"
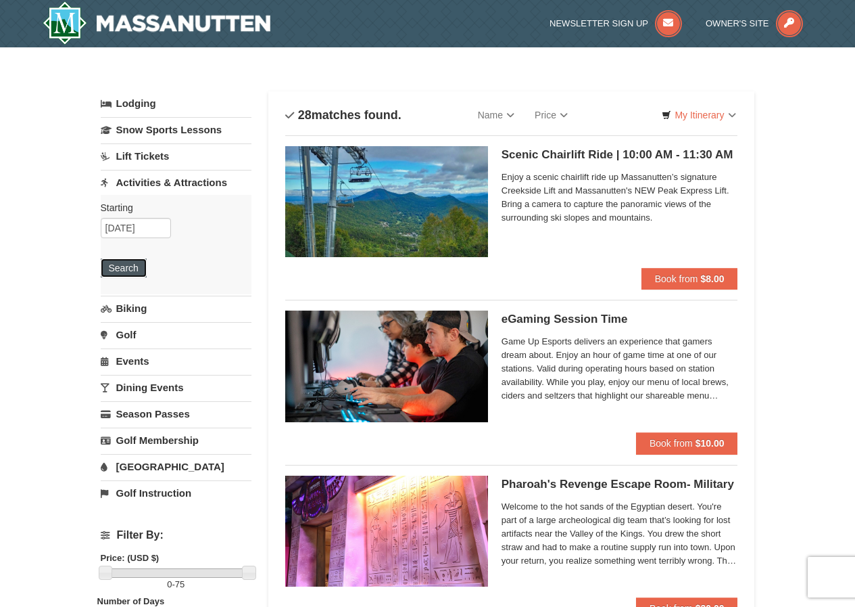
click at [122, 270] on button "Search" at bounding box center [124, 267] width 46 height 19
click at [173, 29] on img at bounding box center [157, 22] width 229 height 43
